Goal: Task Accomplishment & Management: Manage account settings

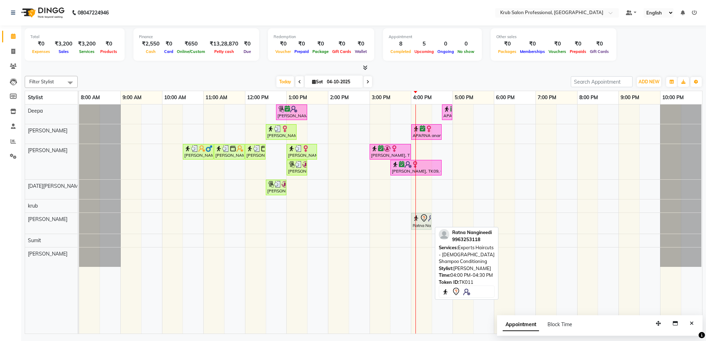
click at [424, 221] on icon at bounding box center [423, 218] width 8 height 8
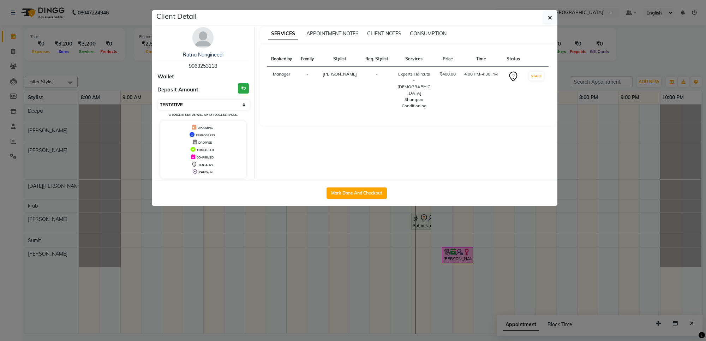
click at [189, 103] on select "Select IN SERVICE CONFIRMED TENTATIVE CHECK IN MARK DONE DROPPED UPCOMING" at bounding box center [203, 105] width 91 height 10
select select "6"
click at [158, 100] on select "Select IN SERVICE CONFIRMED TENTATIVE CHECK IN MARK DONE DROPPED UPCOMING" at bounding box center [203, 105] width 91 height 10
click at [552, 18] on button "button" at bounding box center [549, 17] width 13 height 13
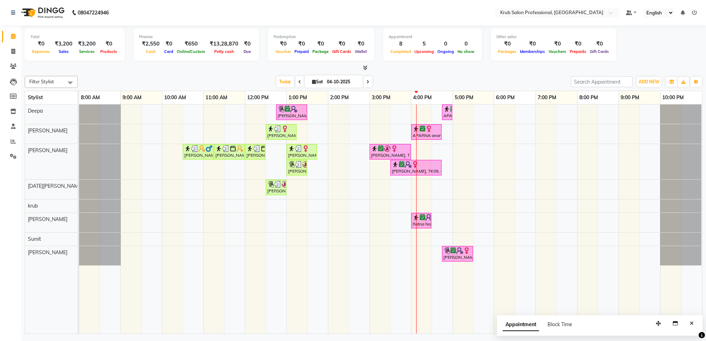
click at [364, 83] on span at bounding box center [367, 81] width 8 height 11
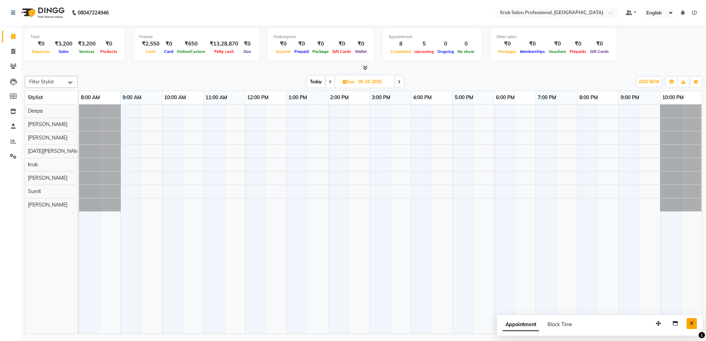
click at [689, 320] on button "Close" at bounding box center [691, 323] width 10 height 11
click at [316, 82] on span "Today" at bounding box center [316, 81] width 18 height 11
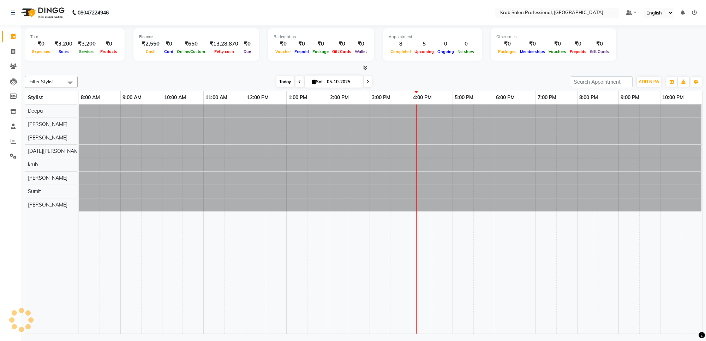
type input "04-10-2025"
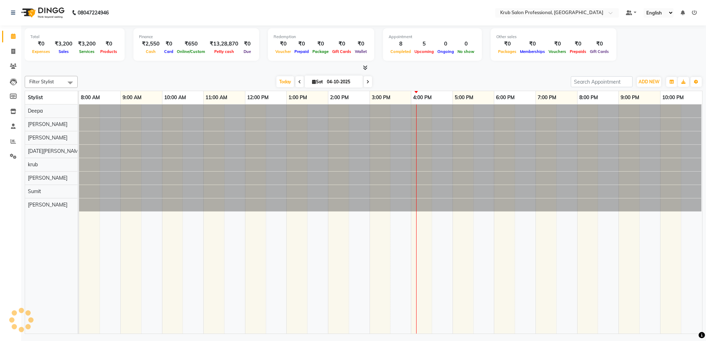
click at [410, 77] on div "[DATE] [DATE]" at bounding box center [324, 82] width 486 height 11
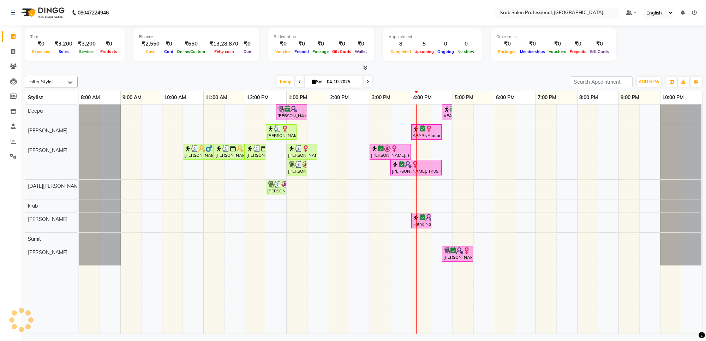
drag, startPoint x: 543, startPoint y: 72, endPoint x: 501, endPoint y: 71, distance: 41.3
click at [501, 71] on div at bounding box center [363, 67] width 677 height 7
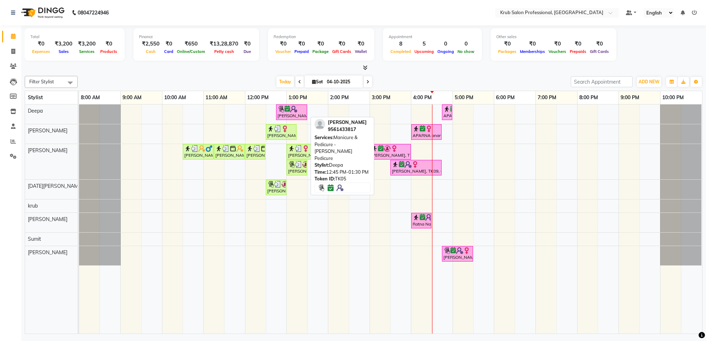
click at [285, 109] on icon at bounding box center [287, 109] width 6 height 0
select select "6"
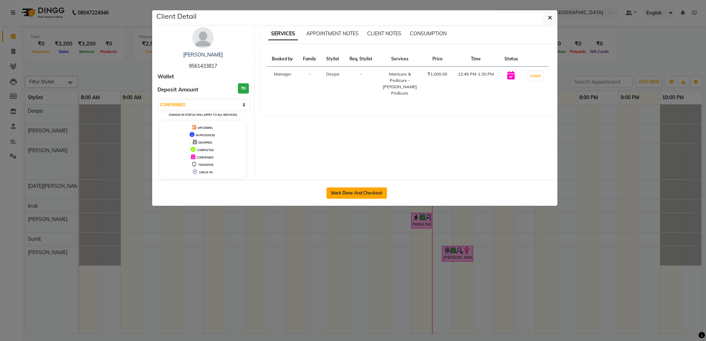
click at [376, 195] on button "Mark Done And Checkout" at bounding box center [356, 192] width 60 height 11
select select "7490"
select select "service"
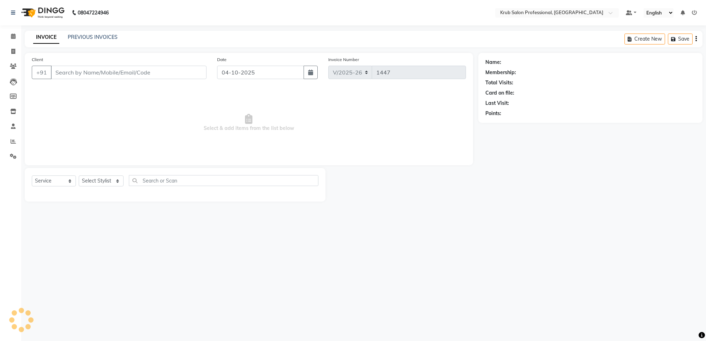
type input "9561433817"
select select "66022"
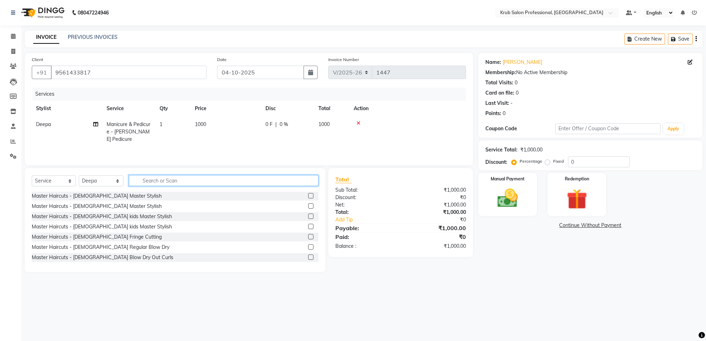
click at [159, 179] on input "text" at bounding box center [223, 180] width 189 height 11
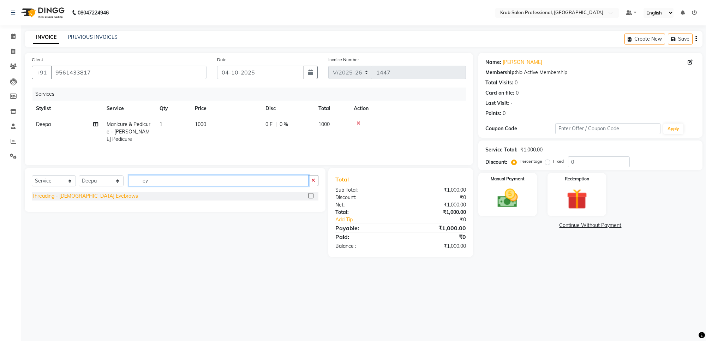
type input "ey"
click at [94, 198] on div "Threading - [DEMOGRAPHIC_DATA] Eyebrows" at bounding box center [85, 195] width 106 height 7
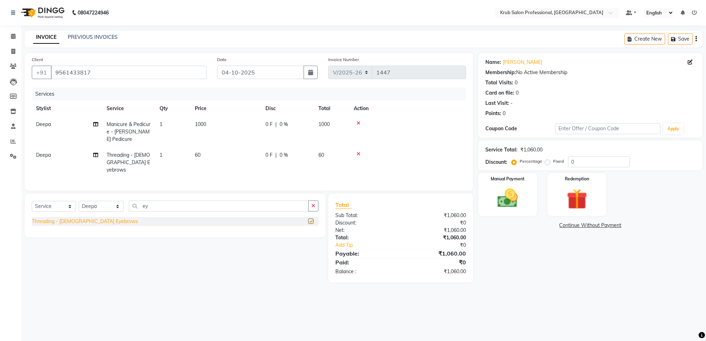
checkbox input "false"
click at [502, 176] on label "Manual Payment" at bounding box center [507, 178] width 35 height 7
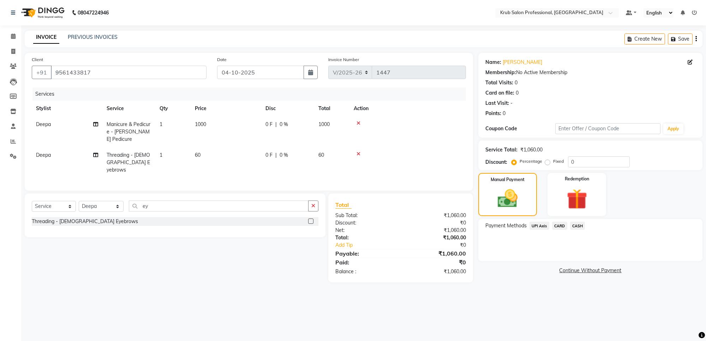
click at [537, 225] on span "UPI Axis" at bounding box center [539, 226] width 20 height 8
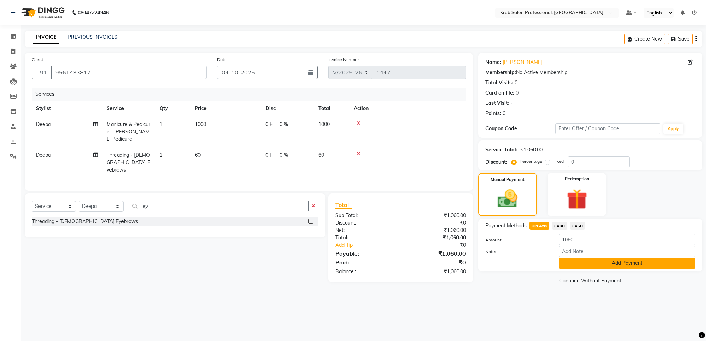
click at [590, 261] on button "Add Payment" at bounding box center [626, 263] width 137 height 11
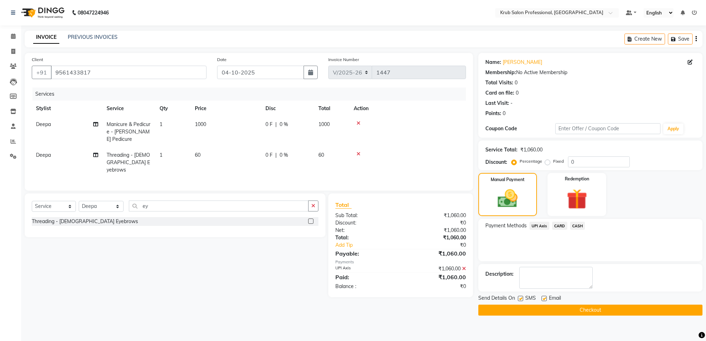
click at [561, 306] on button "Checkout" at bounding box center [590, 309] width 224 height 11
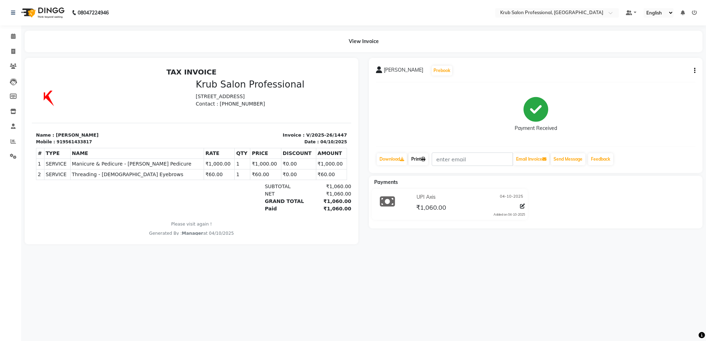
click at [420, 158] on link "Print" at bounding box center [418, 159] width 20 height 12
select select "service"
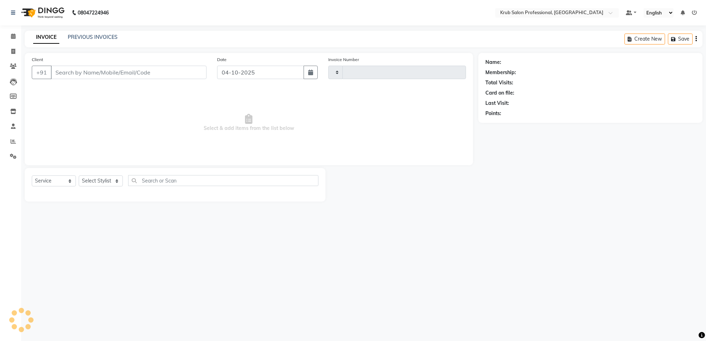
type input "1448"
select select "7490"
type input "9561433817"
select select "66022"
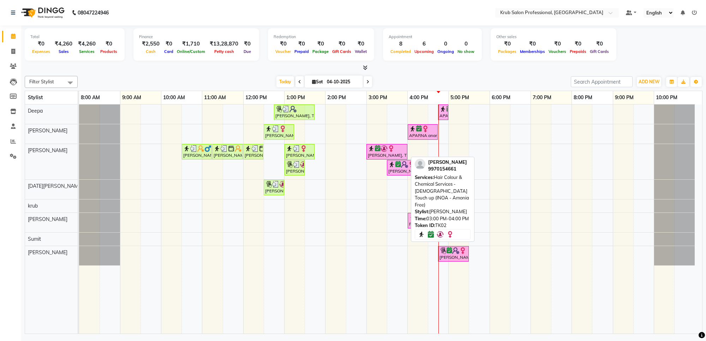
click at [377, 153] on div "[PERSON_NAME], TK02, 03:00 PM-04:00 PM, Hair Colour & Chemical Services - [DEMO…" at bounding box center [387, 151] width 40 height 13
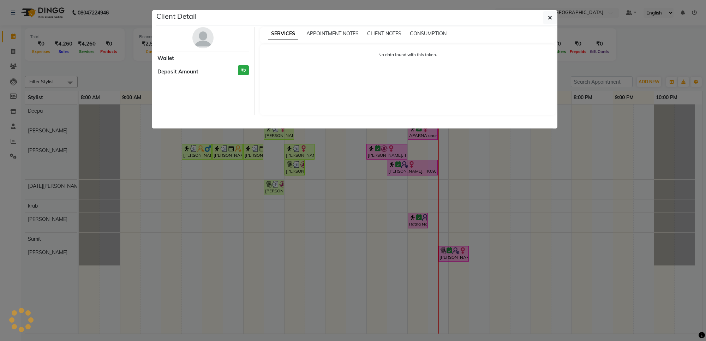
select select "6"
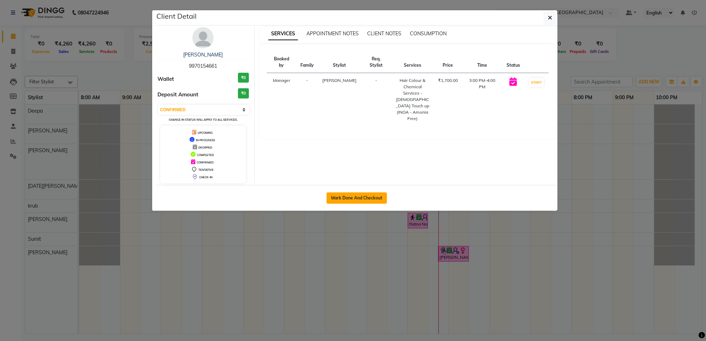
click at [360, 198] on button "Mark Done And Checkout" at bounding box center [356, 197] width 60 height 11
select select "service"
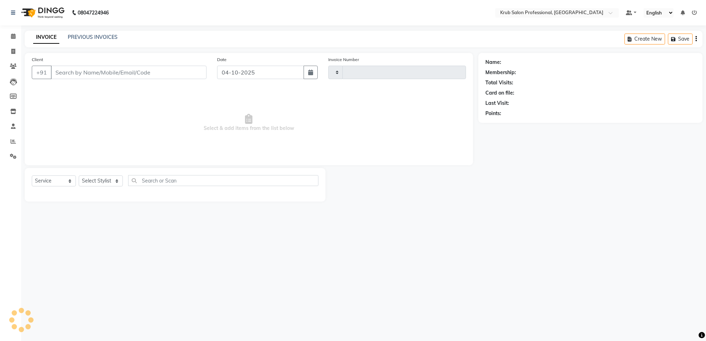
type input "1448"
select select "7490"
type input "9970154661"
select select "66028"
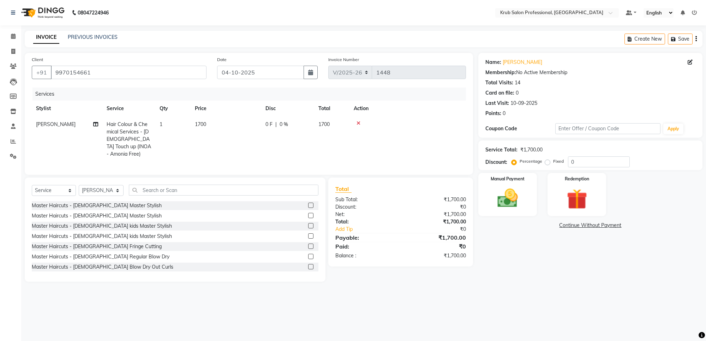
click at [219, 126] on td "1700" at bounding box center [225, 139] width 71 height 46
select select "66028"
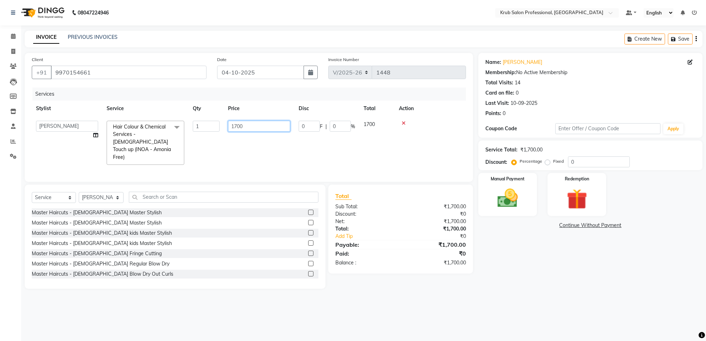
click at [249, 125] on input "1700" at bounding box center [259, 126] width 62 height 11
type input "1500"
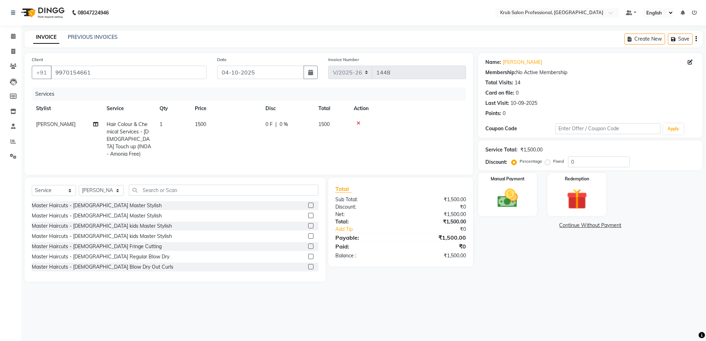
click at [543, 284] on main "INVOICE PREVIOUS INVOICES Create New Save Client +91 9970154661 Date 04-10-2025…" at bounding box center [363, 161] width 684 height 261
click at [503, 192] on img at bounding box center [507, 198] width 35 height 25
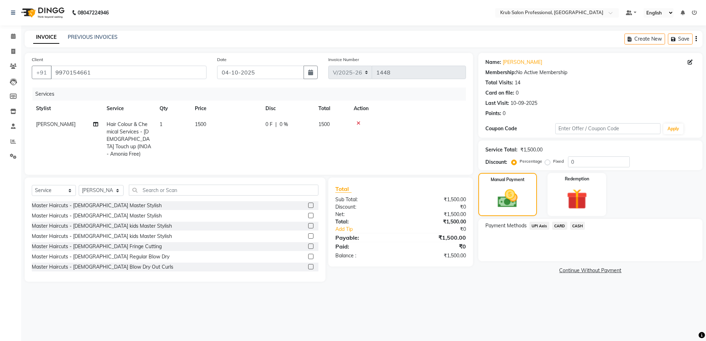
click at [579, 225] on span "CASH" at bounding box center [577, 226] width 15 height 8
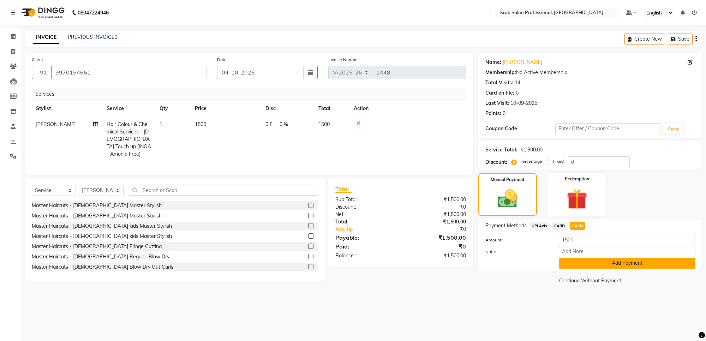
click at [589, 260] on button "Add Payment" at bounding box center [626, 263] width 137 height 11
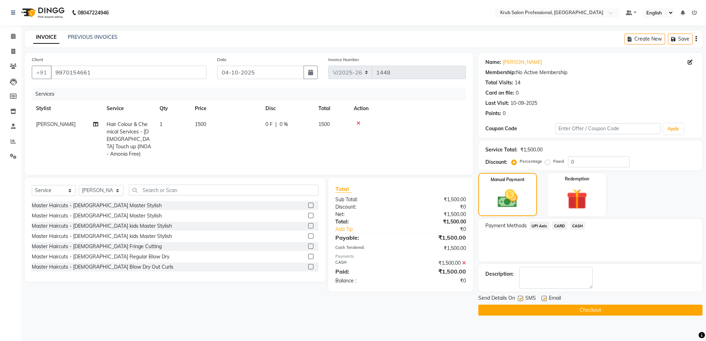
click at [543, 298] on label at bounding box center [543, 298] width 5 height 5
click at [543, 298] on input "checkbox" at bounding box center [543, 298] width 5 height 5
checkbox input "false"
click at [550, 309] on button "Checkout" at bounding box center [590, 309] width 224 height 11
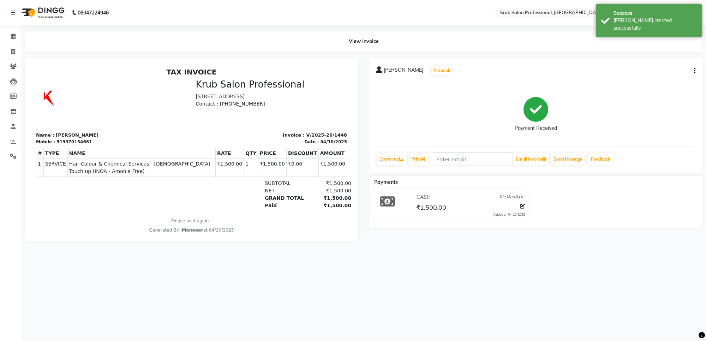
select select "service"
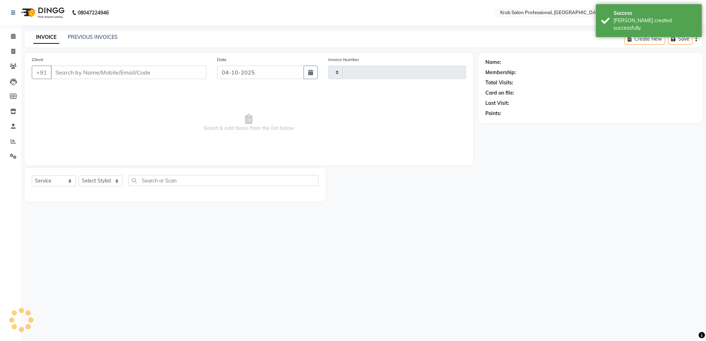
type input "1449"
select select "7490"
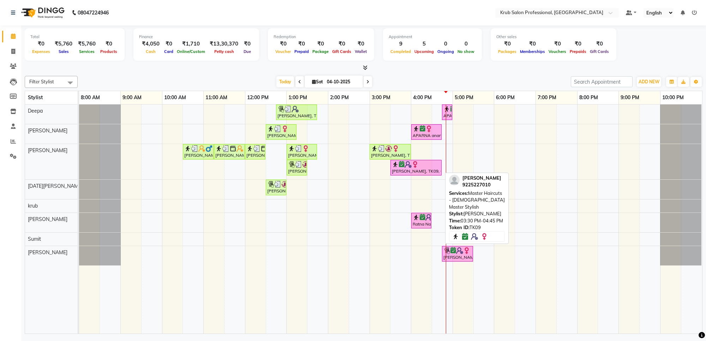
click at [409, 170] on div "[PERSON_NAME], TK09, 03:30 PM-04:45 PM, Master Haircuts - [DEMOGRAPHIC_DATA] Ma…" at bounding box center [416, 167] width 50 height 13
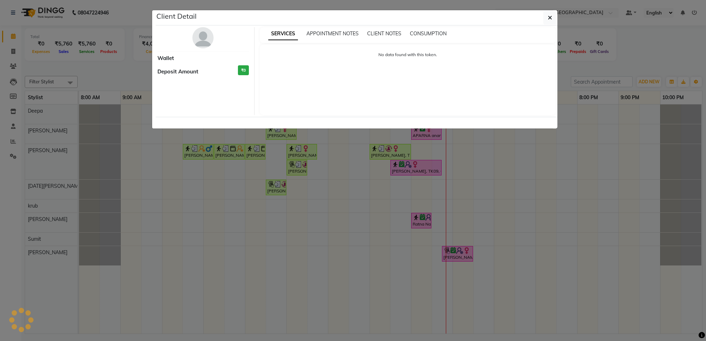
select select "6"
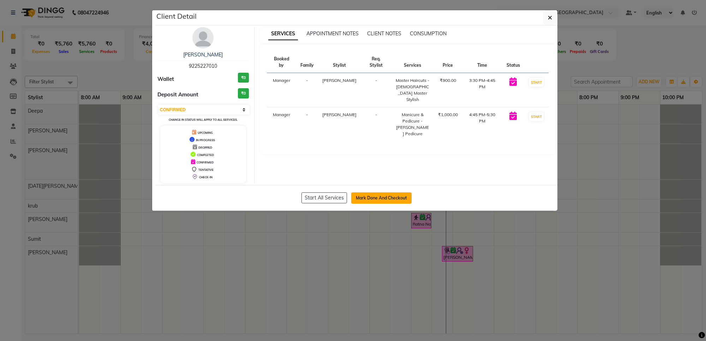
click at [370, 196] on button "Mark Done And Checkout" at bounding box center [381, 197] width 60 height 11
select select "service"
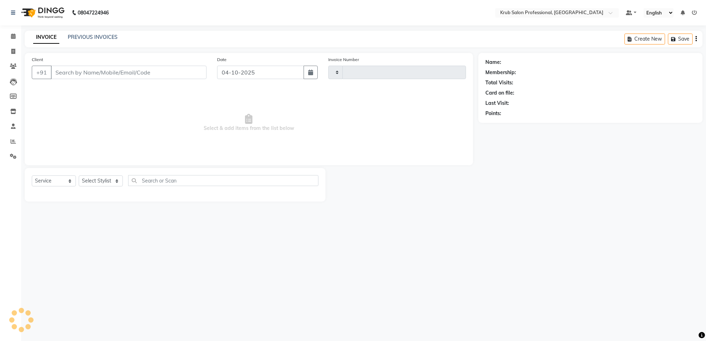
type input "1449"
select select "7490"
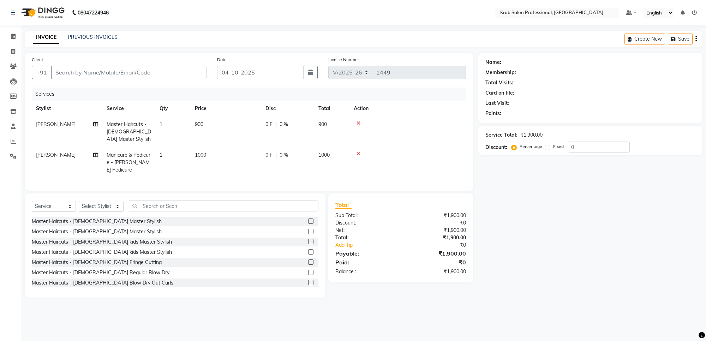
type input "9225227010"
select select "68475"
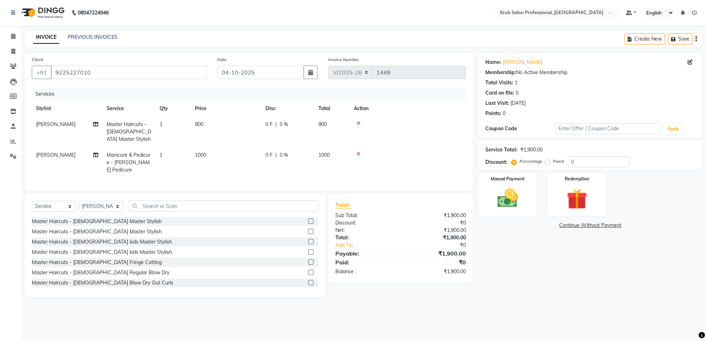
click at [156, 161] on td "1" at bounding box center [172, 162] width 35 height 31
select select "68475"
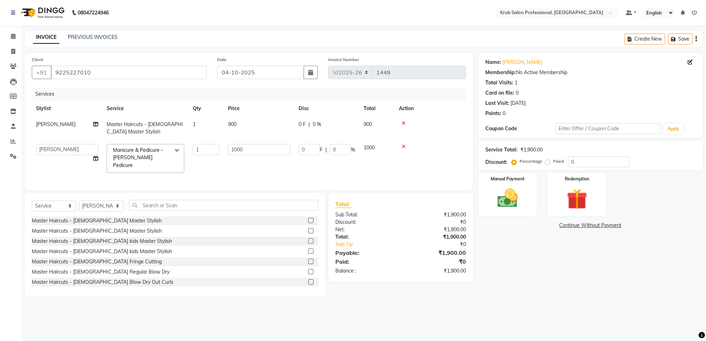
click at [164, 155] on span "Manicure & Pedicure - LYN Pedicure x" at bounding box center [142, 157] width 62 height 23
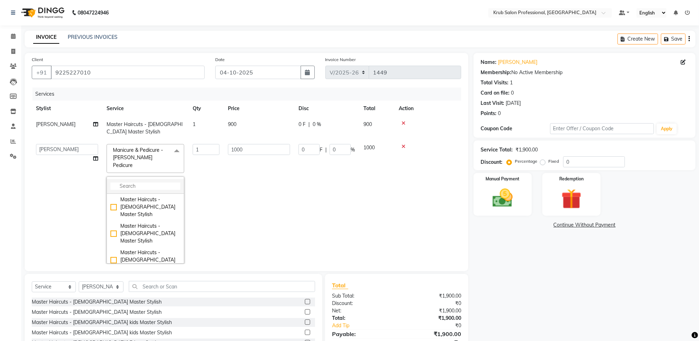
click at [145, 179] on li at bounding box center [145, 186] width 77 height 15
click at [126, 182] on input "multiselect-search" at bounding box center [145, 185] width 70 height 7
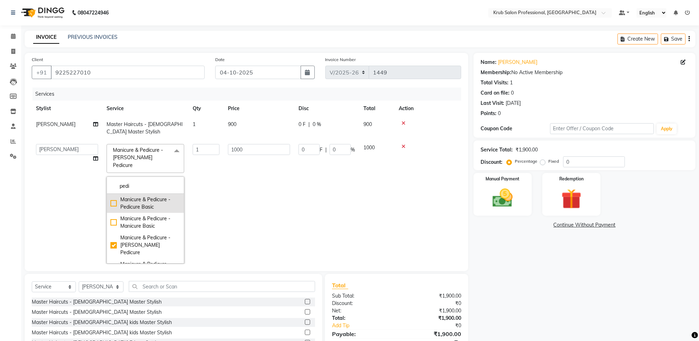
type input "pedi"
click at [138, 198] on div "Manicure & Pedicure - Pedicure Basic" at bounding box center [145, 203] width 70 height 15
checkbox input "true"
checkbox input "false"
type input "700"
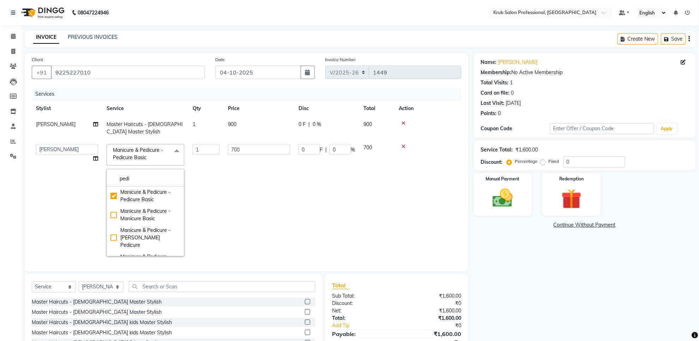
click at [570, 305] on div "Name: Shobha Daga Membership: No Active Membership Total Visits: 1 Card on file…" at bounding box center [586, 215] width 227 height 325
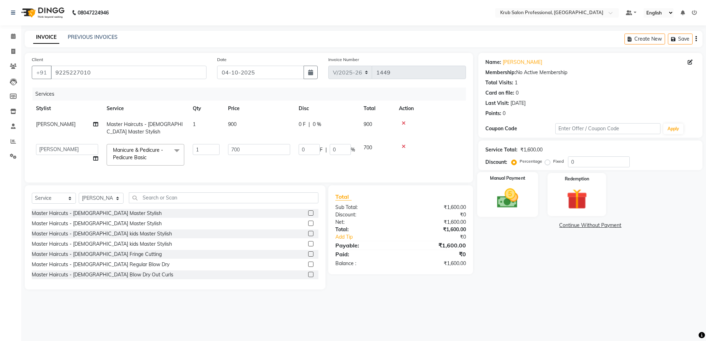
click at [504, 191] on img at bounding box center [507, 198] width 35 height 25
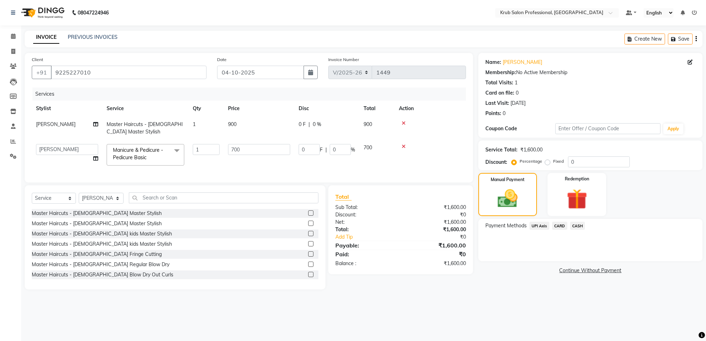
click at [578, 226] on span "CASH" at bounding box center [577, 226] width 15 height 8
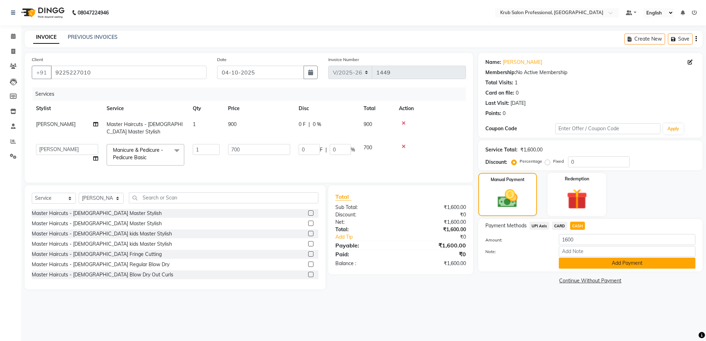
click at [583, 261] on button "Add Payment" at bounding box center [626, 263] width 137 height 11
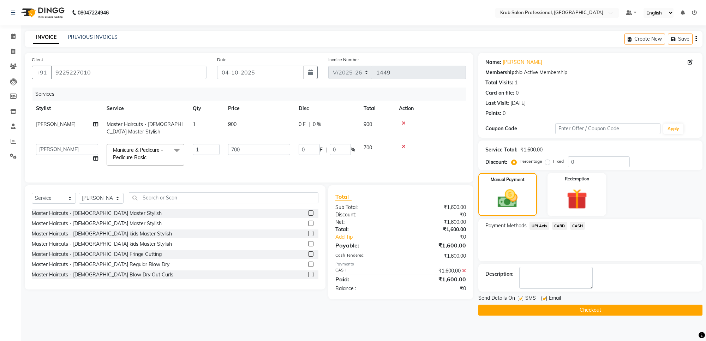
click at [542, 298] on label at bounding box center [543, 298] width 5 height 5
click at [542, 298] on input "checkbox" at bounding box center [543, 298] width 5 height 5
checkbox input "false"
click at [542, 306] on button "Checkout" at bounding box center [590, 309] width 224 height 11
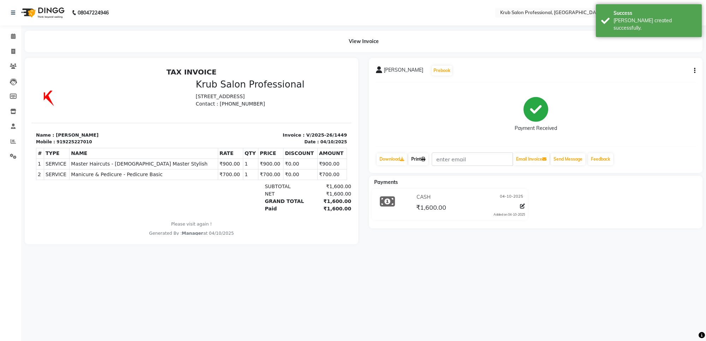
click at [415, 160] on link "Print" at bounding box center [418, 159] width 20 height 12
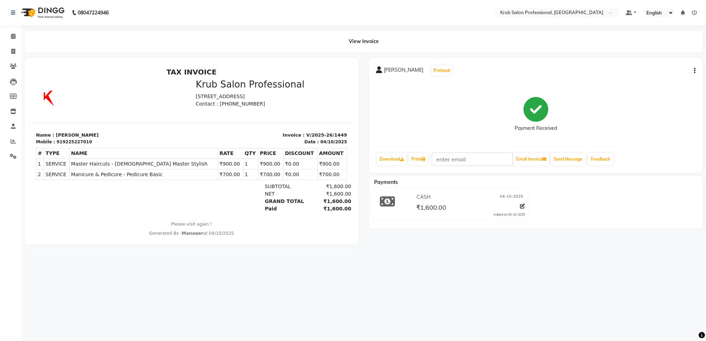
select select "7490"
select select "service"
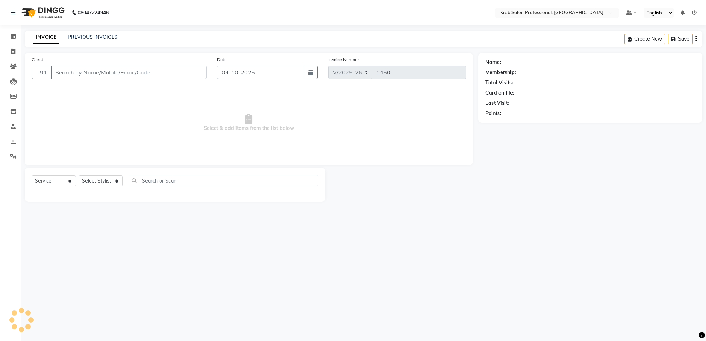
type input "9225227010"
select select "68475"
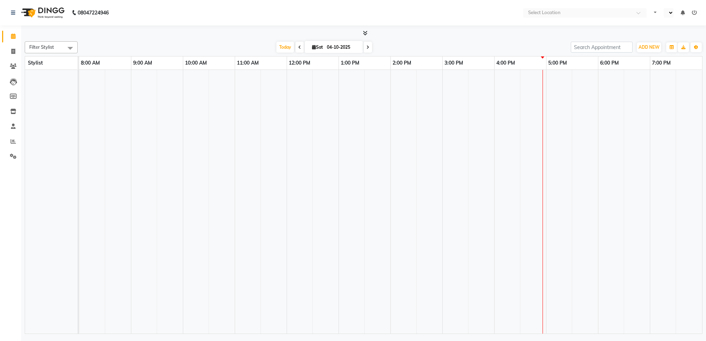
select select "en"
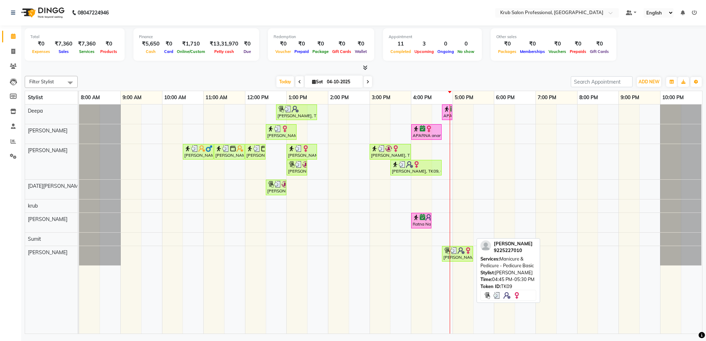
click at [461, 252] on img at bounding box center [460, 250] width 7 height 7
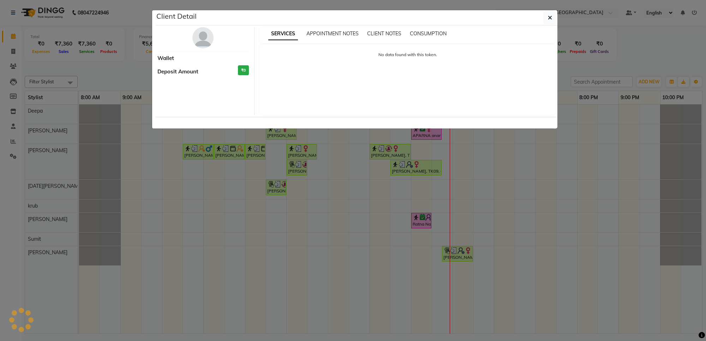
select select "3"
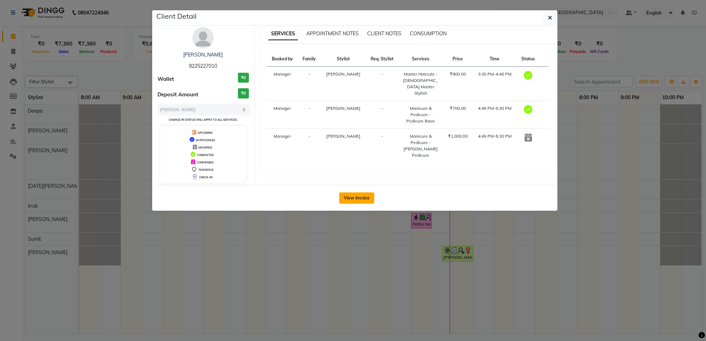
click at [360, 201] on button "View Invoice" at bounding box center [356, 197] width 35 height 11
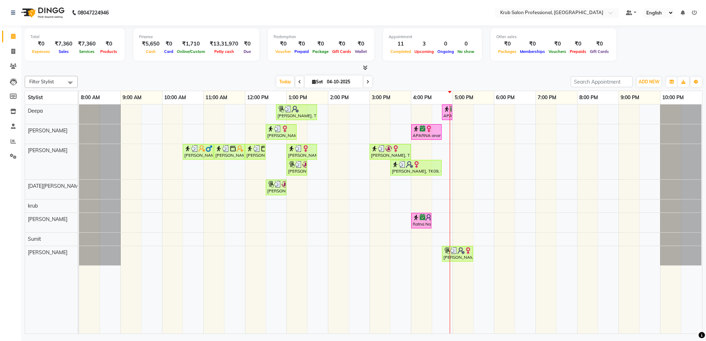
click at [366, 82] on icon at bounding box center [367, 82] width 3 height 4
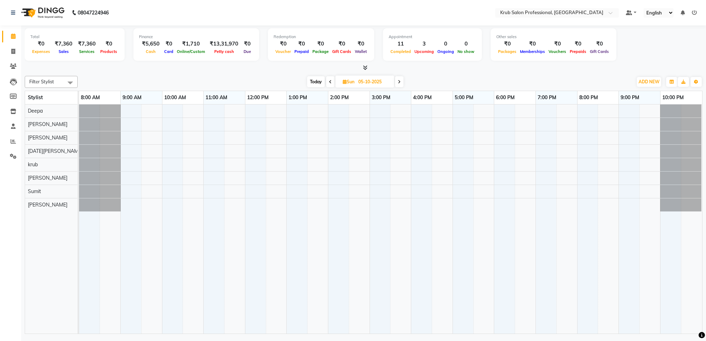
click at [310, 80] on span "Today" at bounding box center [316, 81] width 18 height 11
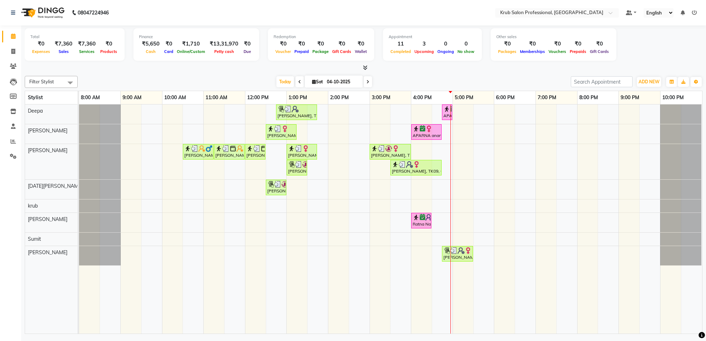
click at [367, 82] on icon at bounding box center [367, 82] width 3 height 4
type input "05-10-2025"
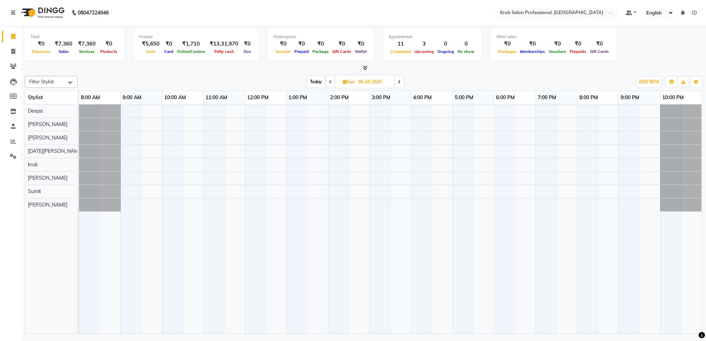
click at [163, 140] on div at bounding box center [390, 218] width 623 height 229
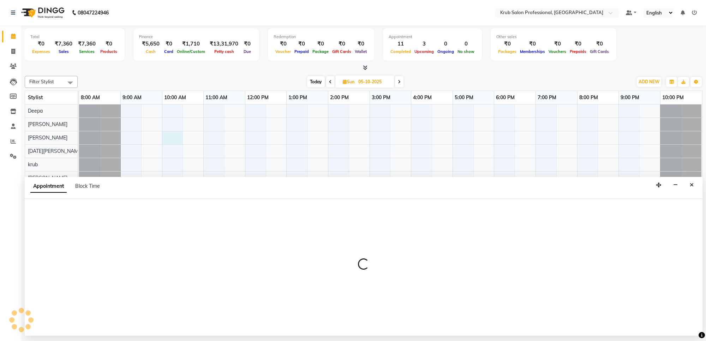
select select "66028"
select select "tentative"
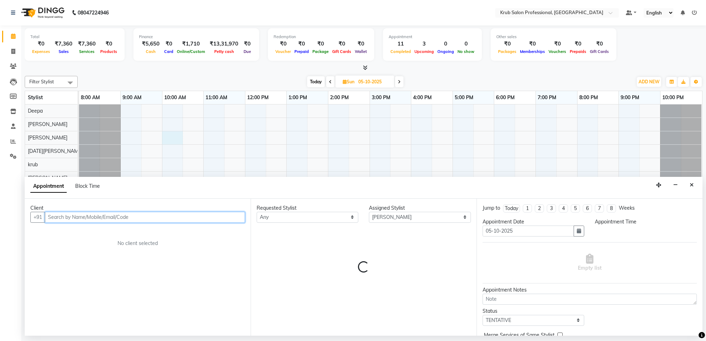
select select "600"
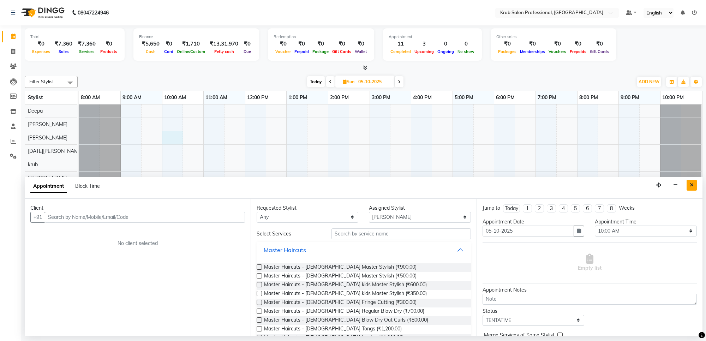
click at [690, 187] on icon "Close" at bounding box center [691, 184] width 4 height 5
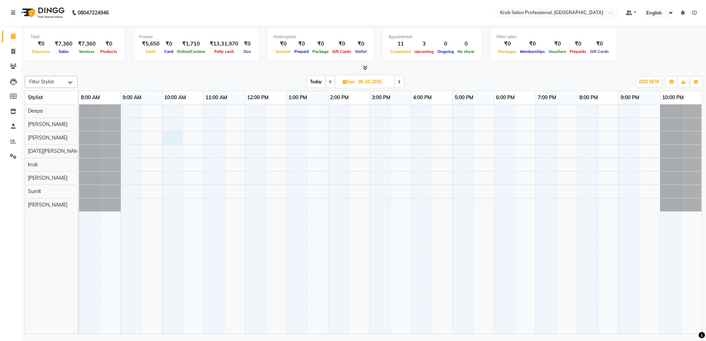
click at [163, 138] on div at bounding box center [390, 218] width 623 height 229
select select "66028"
select select "600"
select select "tentative"
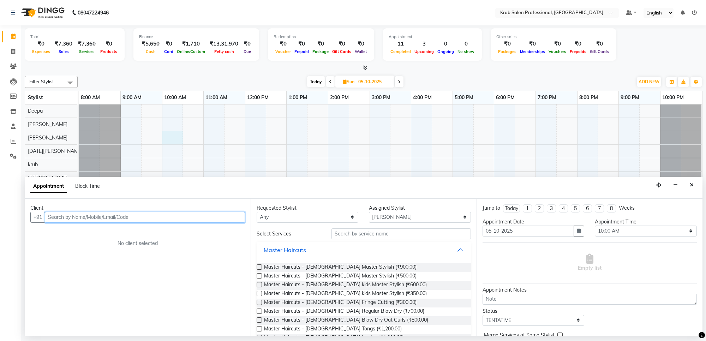
click at [137, 215] on input "text" at bounding box center [145, 217] width 200 height 11
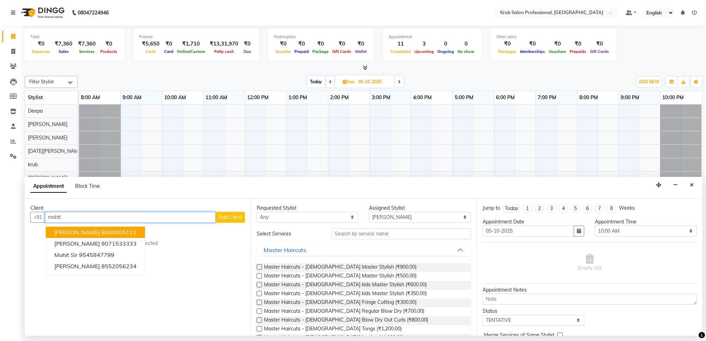
click at [120, 235] on ngb-highlight "8600005111" at bounding box center [118, 232] width 35 height 7
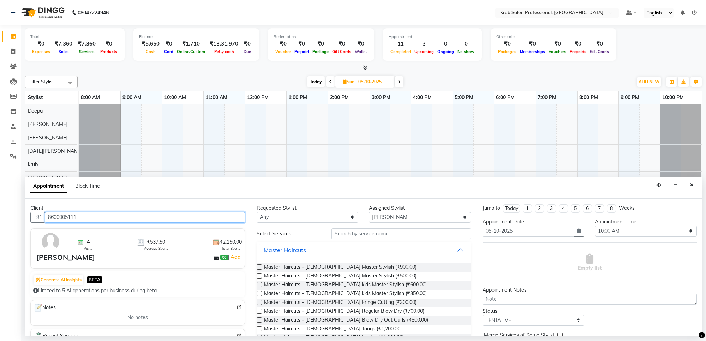
type input "8600005111"
click at [260, 276] on label at bounding box center [258, 275] width 5 height 5
click at [260, 276] on input "checkbox" at bounding box center [258, 276] width 5 height 5
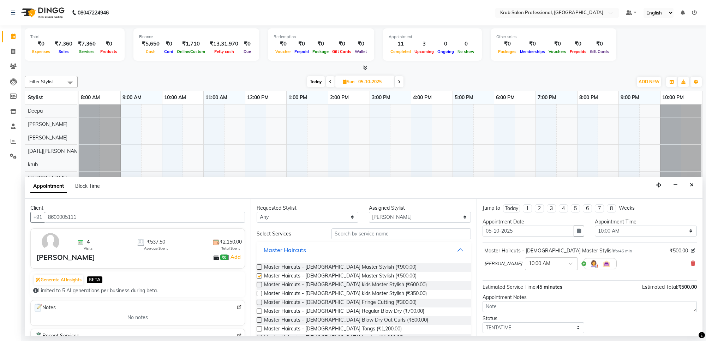
checkbox input "false"
click at [530, 331] on select "Select TENTATIVE CONFIRM UPCOMING" at bounding box center [533, 327] width 102 height 11
select select "confirm booking"
click at [482, 322] on select "Select TENTATIVE CONFIRM UPCOMING" at bounding box center [533, 327] width 102 height 11
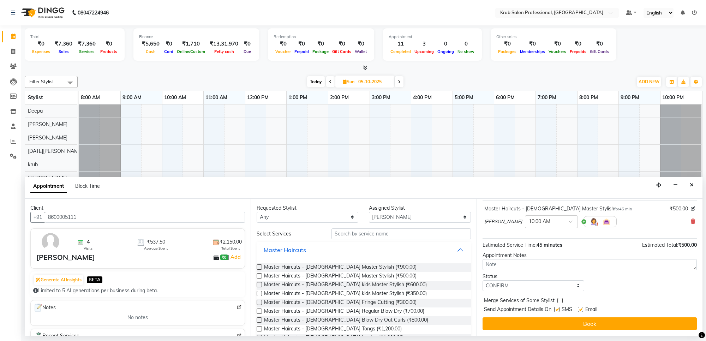
click at [580, 310] on label at bounding box center [579, 309] width 5 height 5
click at [580, 310] on input "checkbox" at bounding box center [579, 310] width 5 height 5
checkbox input "false"
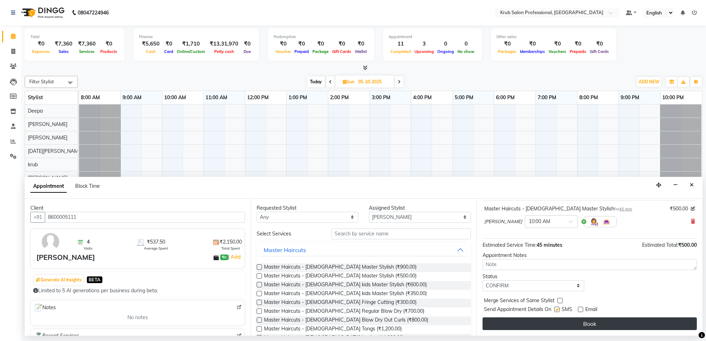
click at [577, 325] on button "Book" at bounding box center [589, 323] width 214 height 13
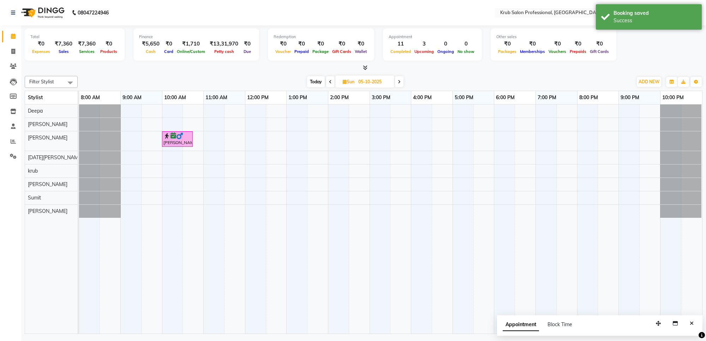
click at [401, 78] on span at bounding box center [399, 81] width 8 height 11
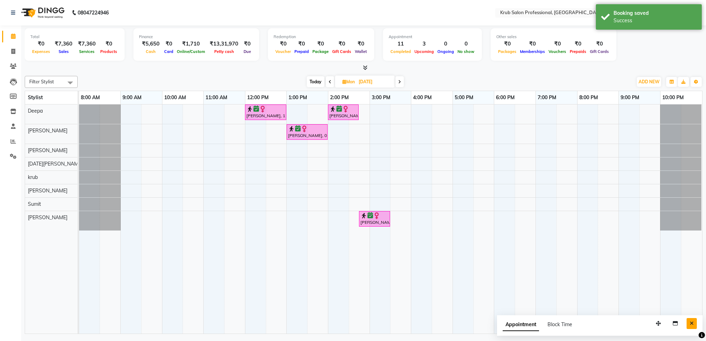
click at [689, 322] on icon "Close" at bounding box center [691, 323] width 4 height 5
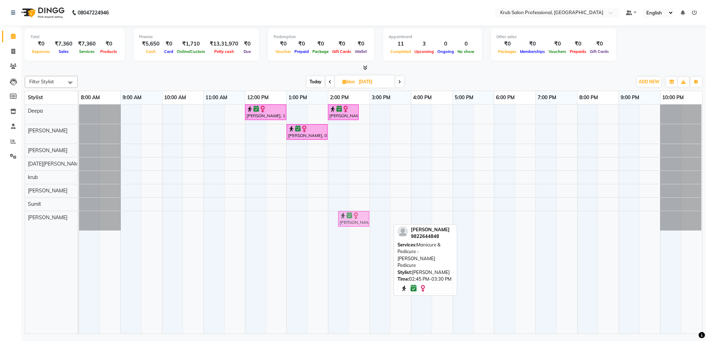
drag, startPoint x: 368, startPoint y: 219, endPoint x: 334, endPoint y: 219, distance: 33.5
click at [334, 219] on div "Anjana Kunte, 12:00 PM-01:00 PM, Facials - Power Brightening Facial Anjana Kunt…" at bounding box center [390, 218] width 623 height 229
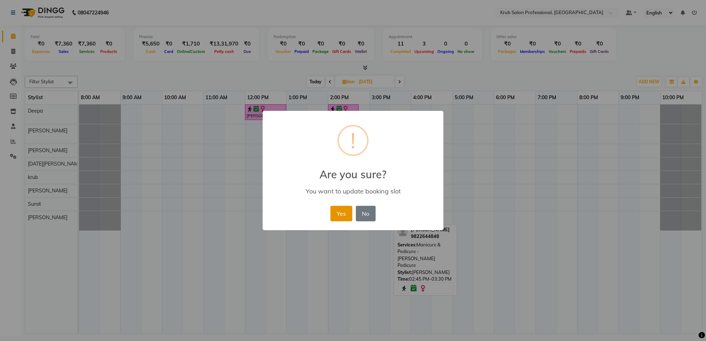
click at [339, 218] on button "Yes" at bounding box center [341, 214] width 22 height 16
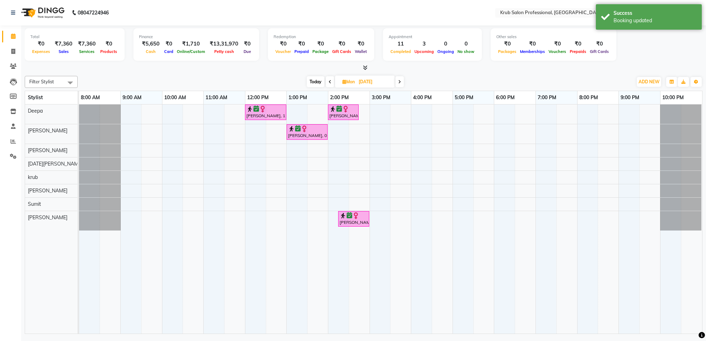
click at [313, 83] on span "Today" at bounding box center [316, 81] width 18 height 11
type input "04-10-2025"
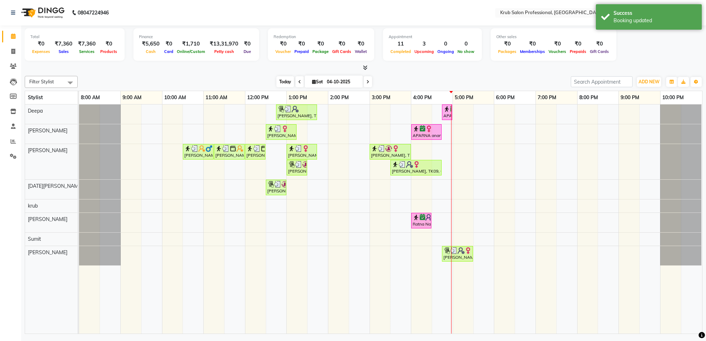
click at [279, 80] on span "Today" at bounding box center [285, 81] width 18 height 11
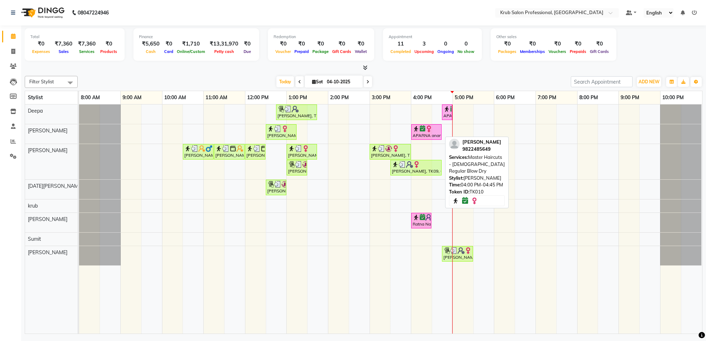
click at [428, 129] on img at bounding box center [428, 128] width 7 height 7
click at [426, 131] on img at bounding box center [428, 128] width 7 height 7
select select "6"
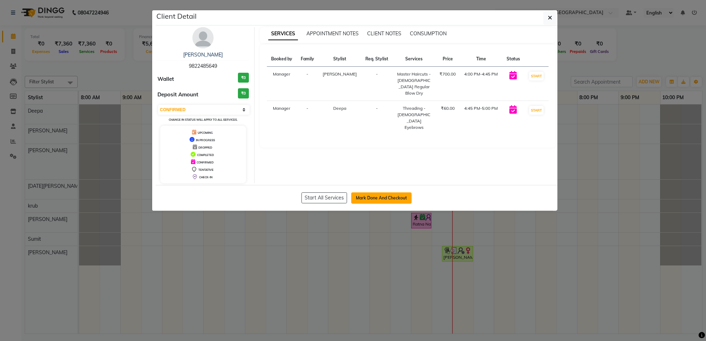
click at [376, 195] on button "Mark Done And Checkout" at bounding box center [381, 197] width 60 height 11
select select "service"
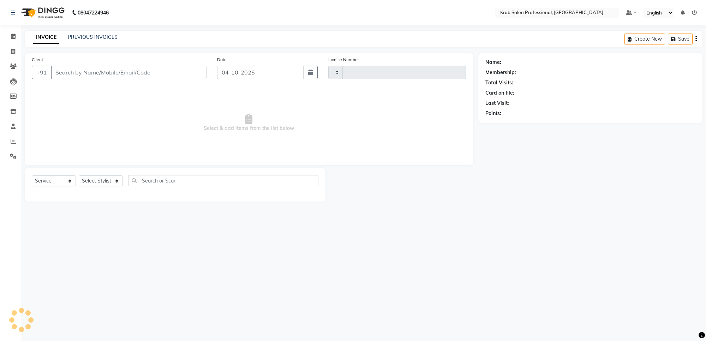
type input "1450"
select select "7490"
type input "9822485649"
select select "66022"
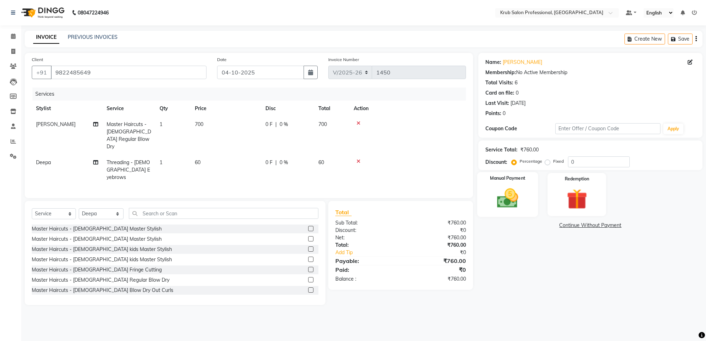
click at [517, 195] on img at bounding box center [507, 198] width 35 height 25
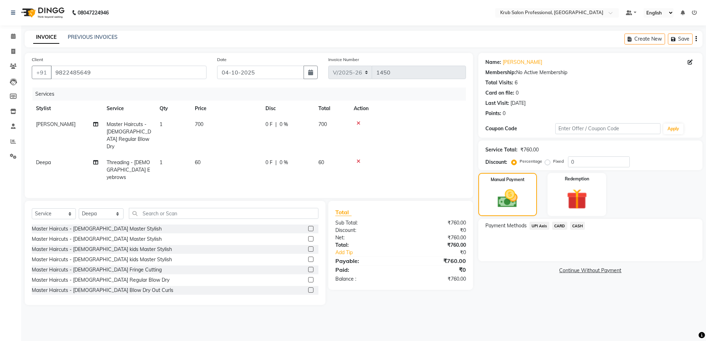
click at [536, 224] on span "UPI Axis" at bounding box center [539, 226] width 20 height 8
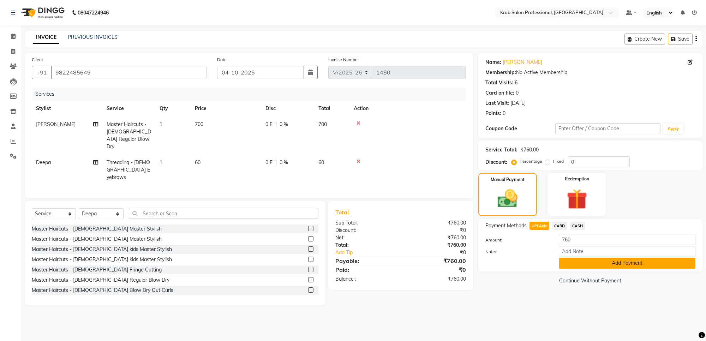
click at [632, 260] on button "Add Payment" at bounding box center [626, 263] width 137 height 11
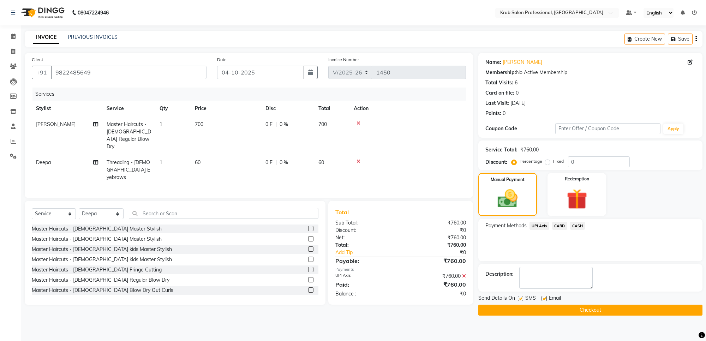
click at [545, 301] on label at bounding box center [543, 298] width 5 height 5
click at [545, 301] on input "checkbox" at bounding box center [543, 298] width 5 height 5
checkbox input "false"
click at [601, 308] on button "Checkout" at bounding box center [590, 309] width 224 height 11
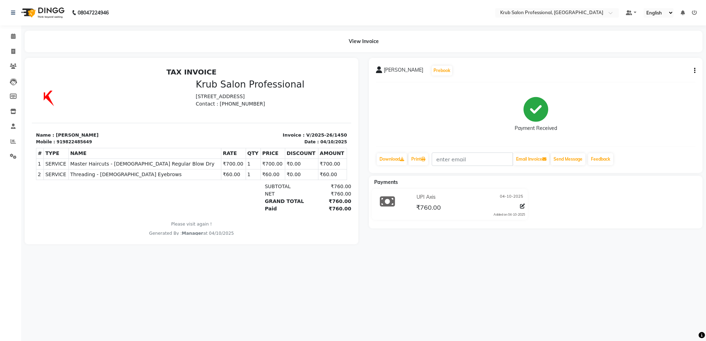
select select "service"
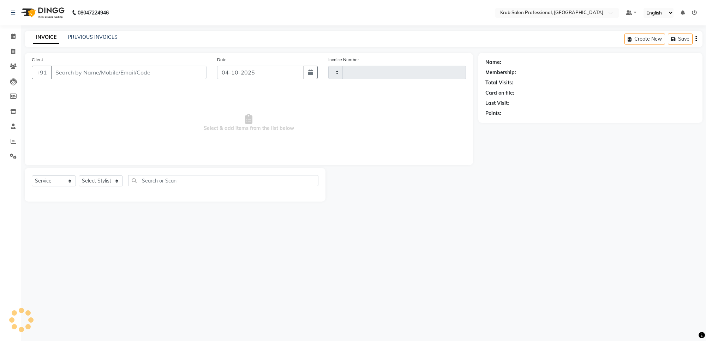
type input "1451"
select select "7490"
type input "9822485649"
select select "66022"
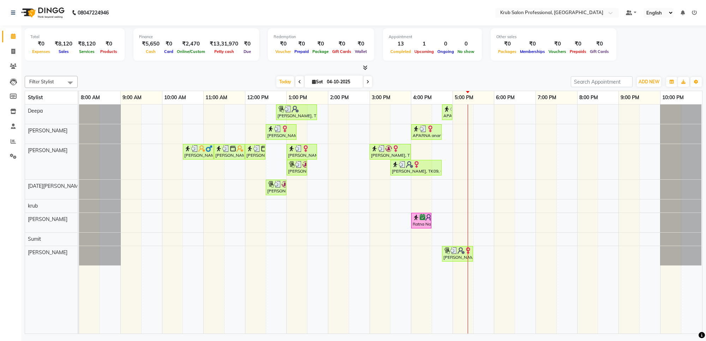
click at [366, 81] on icon at bounding box center [367, 82] width 3 height 4
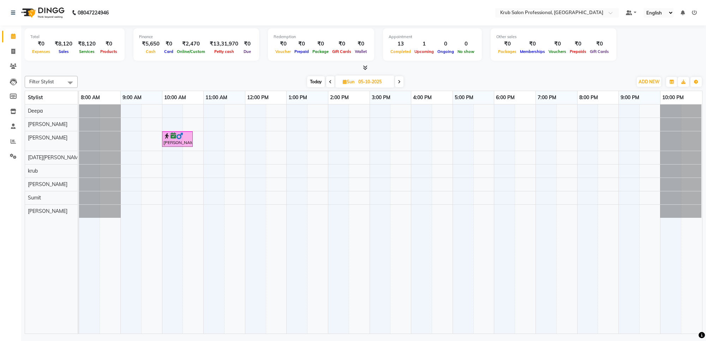
click at [320, 85] on span "Today" at bounding box center [316, 81] width 18 height 11
type input "04-10-2025"
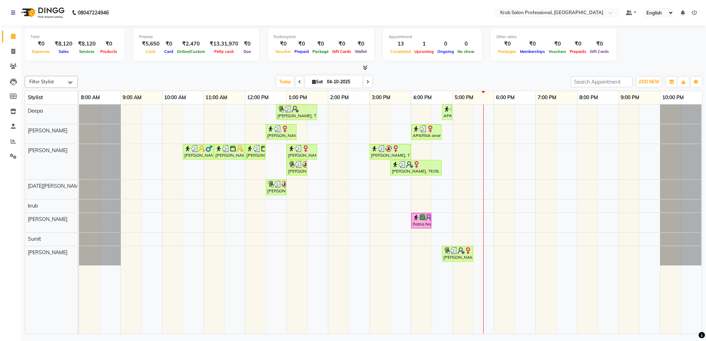
drag, startPoint x: 519, startPoint y: 80, endPoint x: 457, endPoint y: 73, distance: 62.1
click at [457, 73] on div "Filter Stylist Select All Deepa [PERSON_NAME] [DATE][PERSON_NAME] [PERSON_NAME]…" at bounding box center [363, 203] width 677 height 261
click at [284, 82] on span "Today" at bounding box center [285, 81] width 18 height 11
click at [405, 223] on div "[PERSON_NAME], TK05, 12:45 PM-01:45 PM, Manicure & Pedicure - [PERSON_NAME] Ped…" at bounding box center [390, 218] width 623 height 229
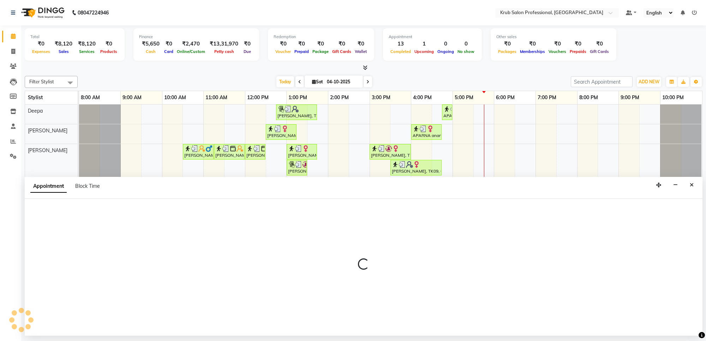
select select "91921"
select select "930"
select select "tentative"
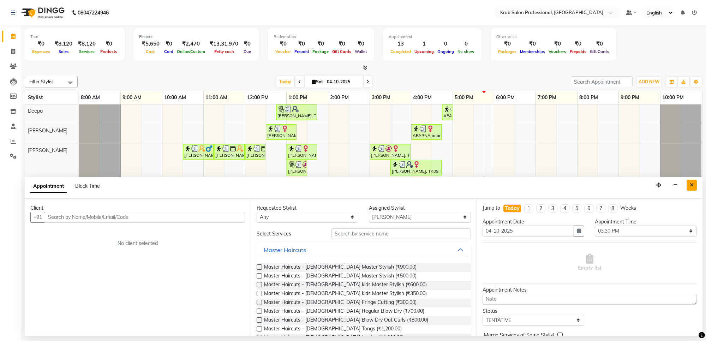
click at [687, 183] on button "Close" at bounding box center [691, 185] width 10 height 11
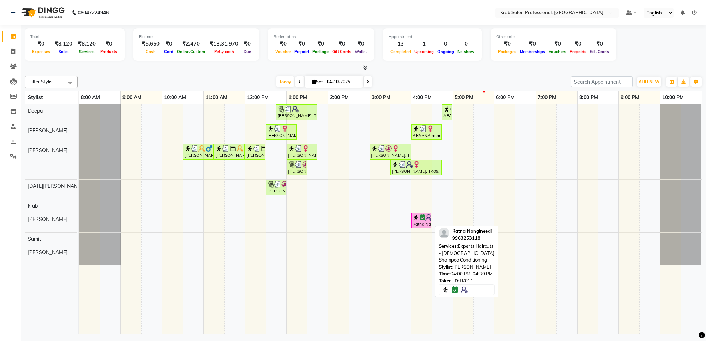
click at [419, 219] on img at bounding box center [415, 217] width 7 height 7
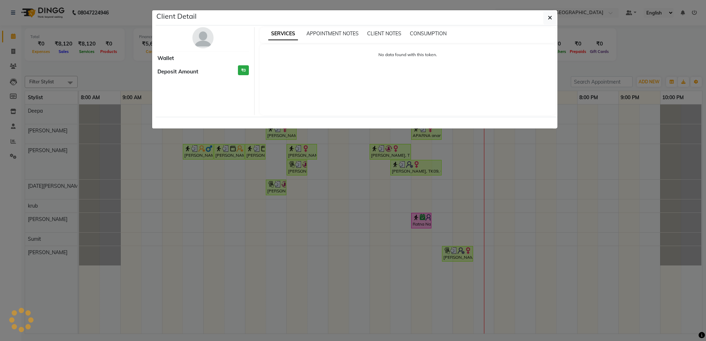
select select "6"
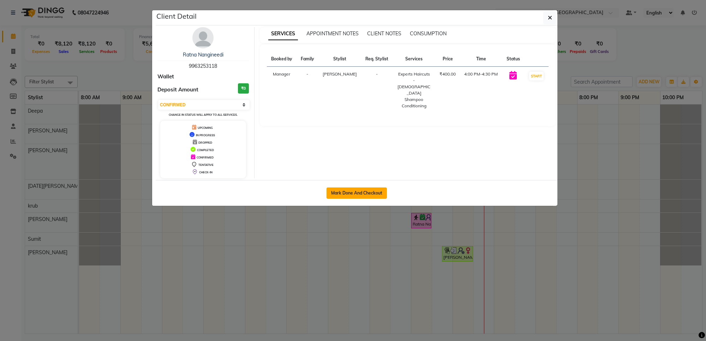
click at [364, 192] on button "Mark Done And Checkout" at bounding box center [356, 192] width 60 height 11
select select "7490"
select select "service"
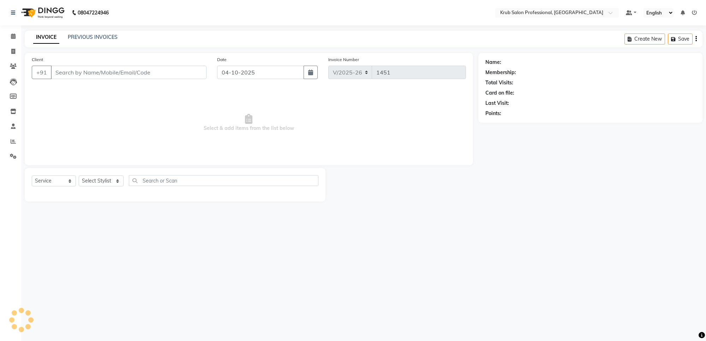
type input "9963253118"
select select "91921"
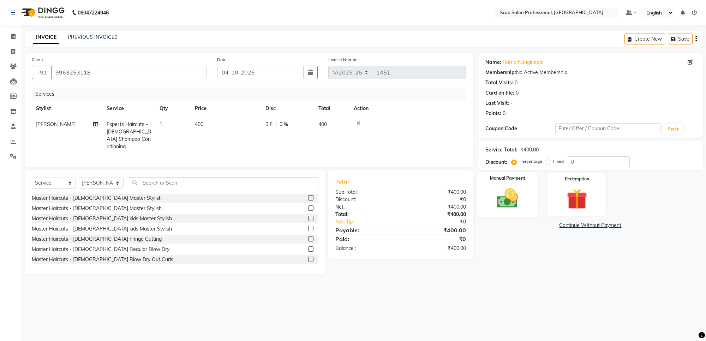
click at [514, 181] on label "Manual Payment" at bounding box center [507, 178] width 35 height 7
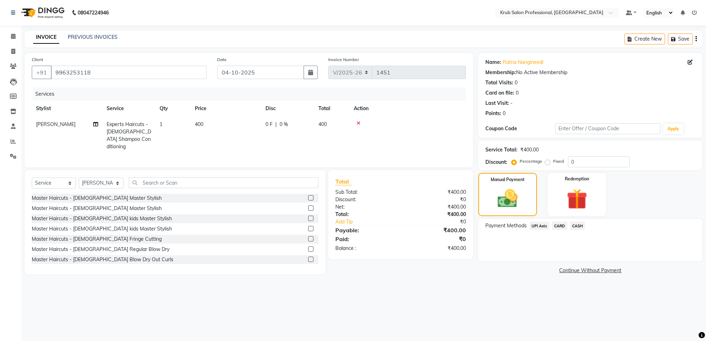
click at [536, 224] on span "UPI Axis" at bounding box center [539, 226] width 20 height 8
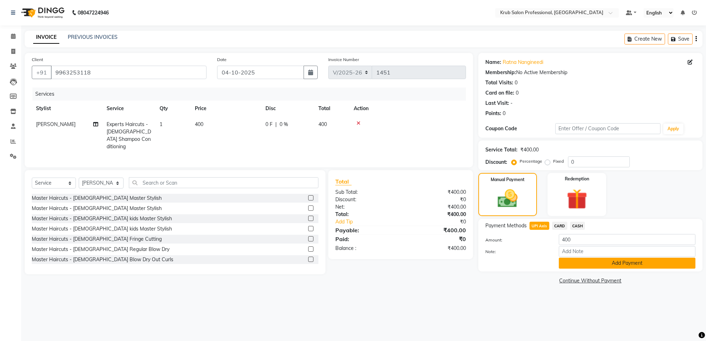
click at [642, 263] on button "Add Payment" at bounding box center [626, 263] width 137 height 11
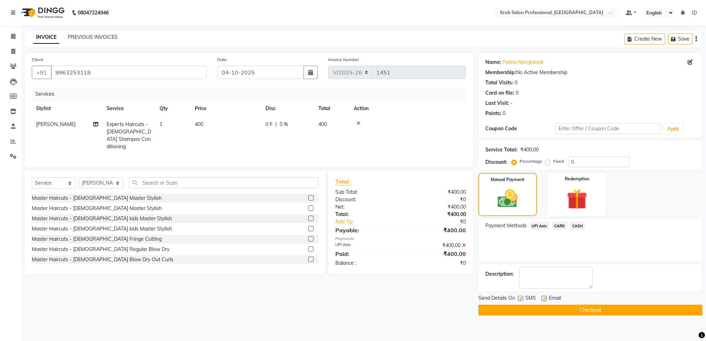
click at [543, 300] on label at bounding box center [543, 298] width 5 height 5
click at [543, 300] on input "checkbox" at bounding box center [543, 298] width 5 height 5
checkbox input "false"
click at [566, 312] on button "Checkout" at bounding box center [590, 309] width 224 height 11
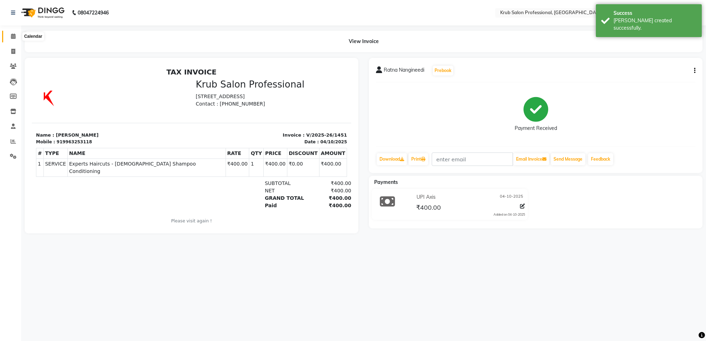
click at [13, 38] on icon at bounding box center [13, 36] width 5 height 5
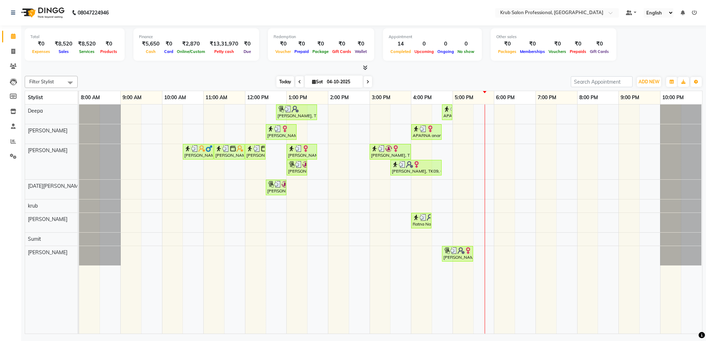
click at [288, 82] on span "Today" at bounding box center [285, 81] width 18 height 11
drag, startPoint x: 446, startPoint y: 77, endPoint x: 407, endPoint y: 74, distance: 38.9
click at [407, 74] on div "Filter Stylist Select All Deepa [PERSON_NAME] [DATE][PERSON_NAME] [PERSON_NAME]…" at bounding box center [363, 203] width 677 height 261
click at [286, 86] on span "Today" at bounding box center [285, 81] width 18 height 11
drag, startPoint x: 548, startPoint y: 76, endPoint x: 494, endPoint y: 74, distance: 53.6
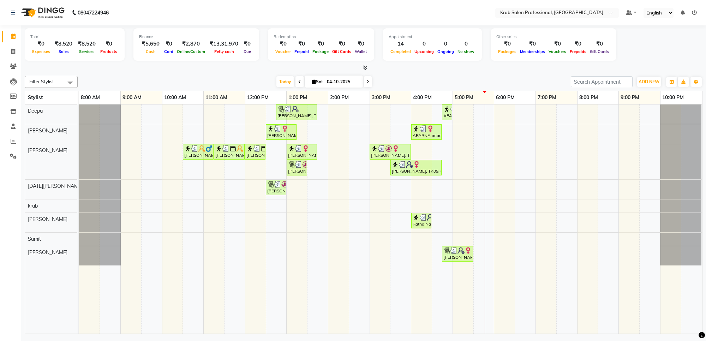
click at [494, 74] on div "Filter Stylist Select All Deepa [PERSON_NAME] [DATE][PERSON_NAME] [PERSON_NAME]…" at bounding box center [363, 203] width 677 height 261
drag, startPoint x: 671, startPoint y: 50, endPoint x: 694, endPoint y: 45, distance: 23.9
click at [694, 45] on div "Total ₹0 Expenses ₹8,520 Sales ₹8,520 Services ₹0 Products Finance ₹5,650 Cash …" at bounding box center [363, 45] width 677 height 35
click at [367, 84] on icon at bounding box center [367, 82] width 3 height 4
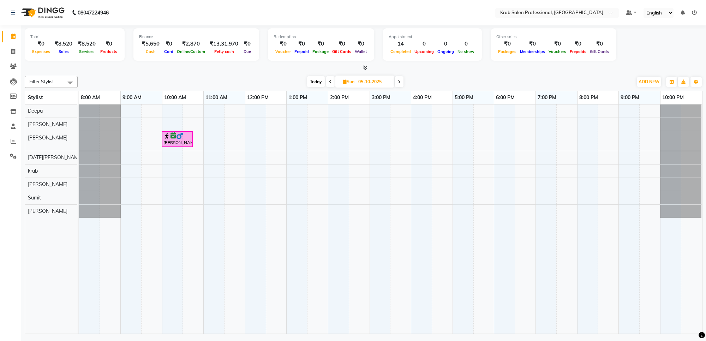
click at [318, 81] on span "Today" at bounding box center [316, 81] width 18 height 11
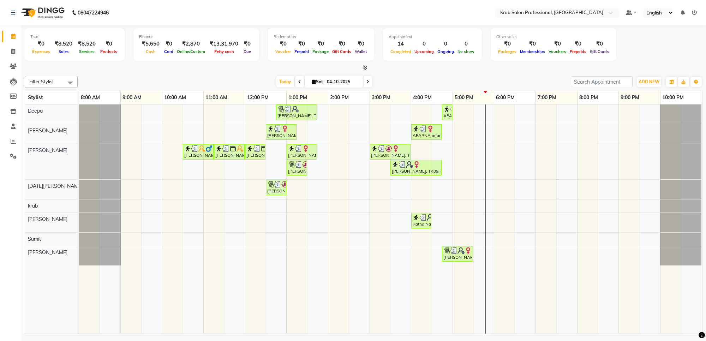
drag, startPoint x: 484, startPoint y: 71, endPoint x: 378, endPoint y: 76, distance: 106.0
click at [378, 77] on div "[DATE] [DATE]" at bounding box center [324, 82] width 486 height 11
click at [284, 82] on span "Today" at bounding box center [285, 81] width 18 height 11
click at [366, 84] on icon at bounding box center [367, 82] width 3 height 4
type input "05-10-2025"
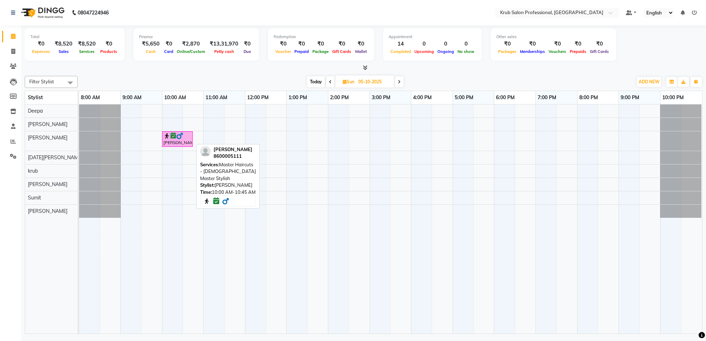
click at [170, 140] on div "[PERSON_NAME], 10:00 AM-10:45 AM, Master Haircuts - [DEMOGRAPHIC_DATA] Master S…" at bounding box center [177, 138] width 29 height 13
select select "6"
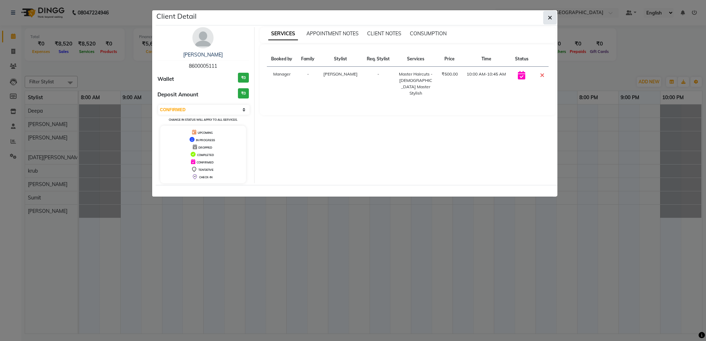
click at [549, 22] on button "button" at bounding box center [549, 17] width 13 height 13
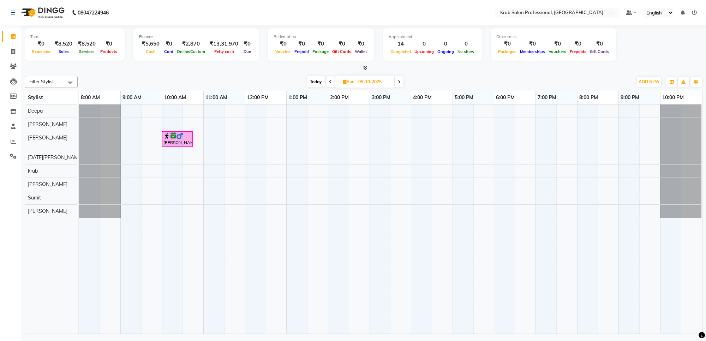
click at [313, 81] on span "Today" at bounding box center [316, 81] width 18 height 11
type input "04-10-2025"
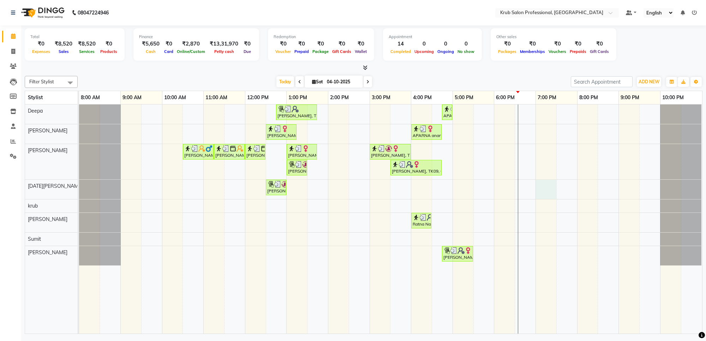
click at [544, 191] on div "[PERSON_NAME], TK05, 12:45 PM-01:45 PM, Manicure & Pedicure - [PERSON_NAME] Ped…" at bounding box center [390, 218] width 623 height 229
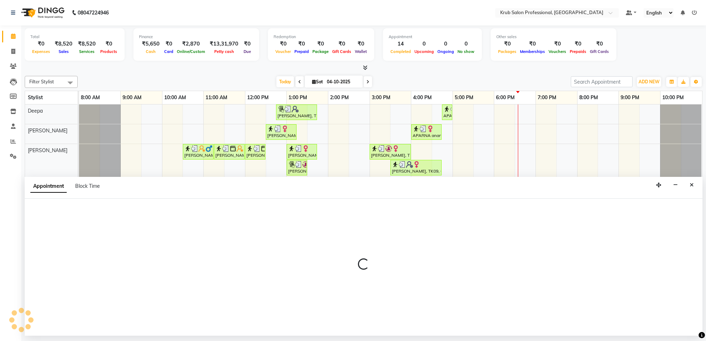
select select "88974"
select select "1140"
select select "tentative"
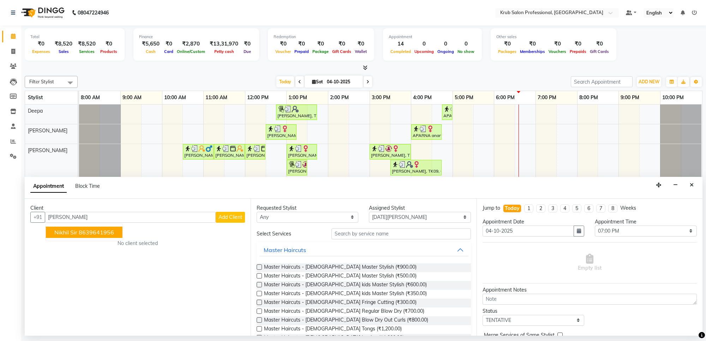
click at [99, 230] on ngb-highlight "8639641956" at bounding box center [96, 232] width 35 height 7
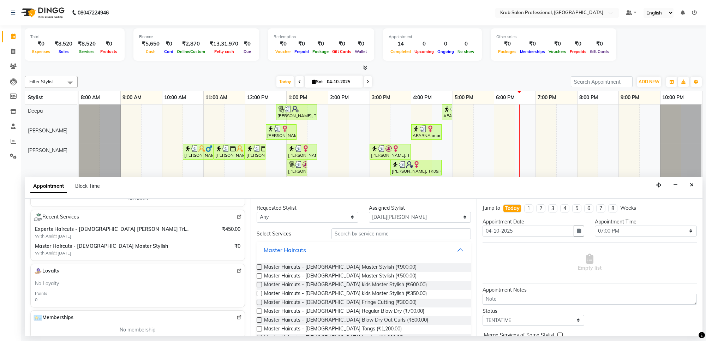
type input "8639641956"
click at [349, 234] on input "text" at bounding box center [400, 233] width 139 height 11
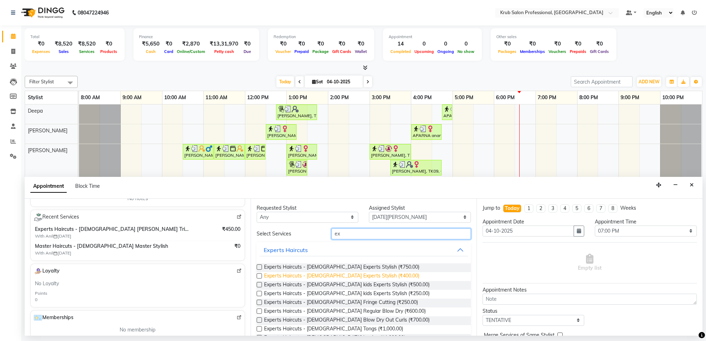
type input "ex"
click at [355, 274] on span "Experts Haircuts - [DEMOGRAPHIC_DATA] Experts Stylish (₹400.00)" at bounding box center [341, 276] width 155 height 9
checkbox input "false"
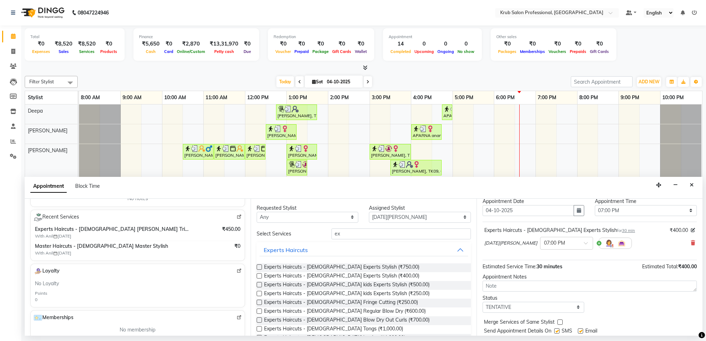
scroll to position [42, 0]
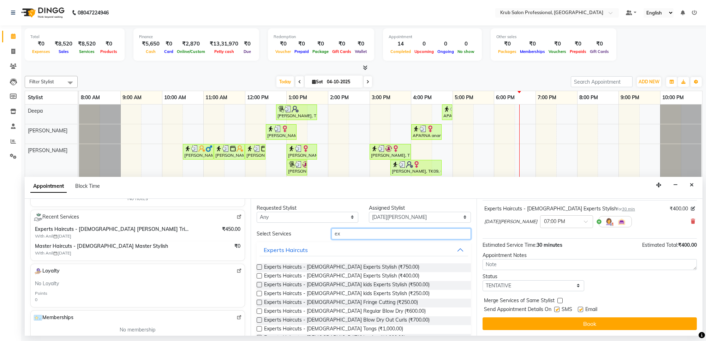
click at [369, 235] on input "ex" at bounding box center [400, 233] width 139 height 11
type input "e"
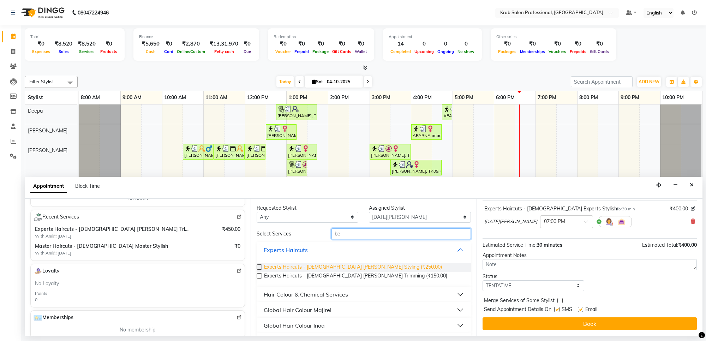
type input "be"
click at [337, 265] on span "Experts Haircuts - [DEMOGRAPHIC_DATA] [PERSON_NAME] Styling (₹250.00)" at bounding box center [353, 267] width 178 height 9
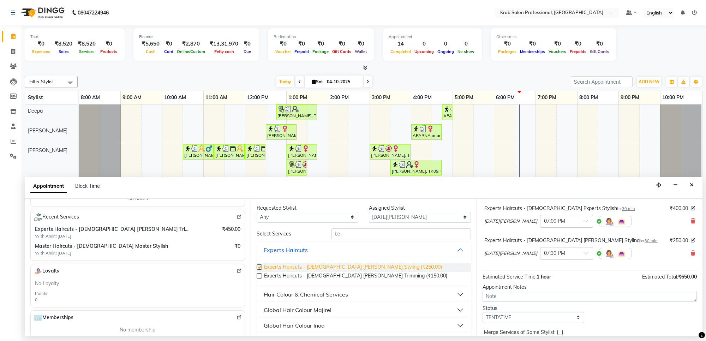
checkbox input "false"
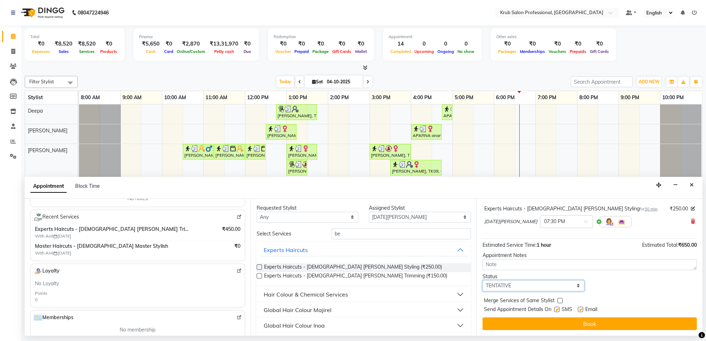
click at [518, 285] on select "Select TENTATIVE CONFIRM CHECK-IN UPCOMING" at bounding box center [533, 285] width 102 height 11
select select "confirm booking"
click at [482, 280] on select "Select TENTATIVE CONFIRM CHECK-IN UPCOMING" at bounding box center [533, 285] width 102 height 11
click at [581, 308] on label at bounding box center [579, 309] width 5 height 5
click at [581, 308] on input "checkbox" at bounding box center [579, 310] width 5 height 5
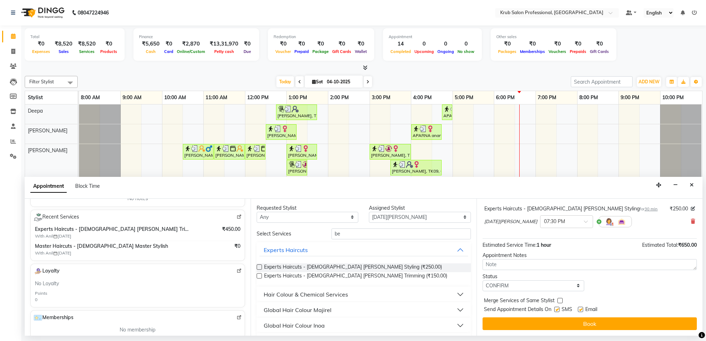
checkbox input "false"
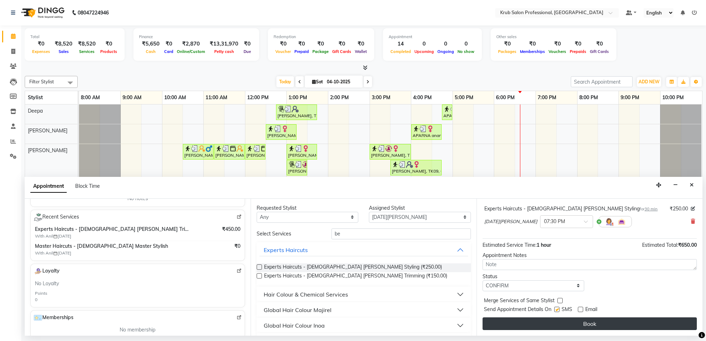
click at [578, 323] on button "Book" at bounding box center [589, 323] width 214 height 13
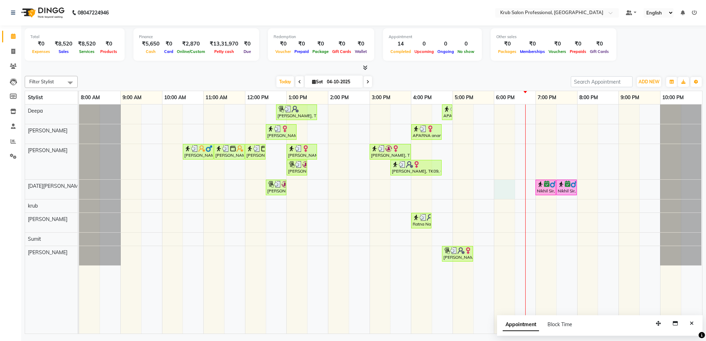
click at [500, 193] on div "[PERSON_NAME], TK05, 12:45 PM-01:45 PM, Manicure & Pedicure - [PERSON_NAME] Ped…" at bounding box center [390, 218] width 623 height 229
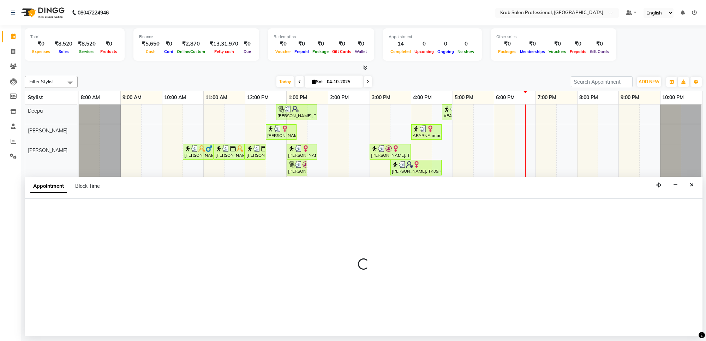
select select "88974"
select select "1080"
select select "tentative"
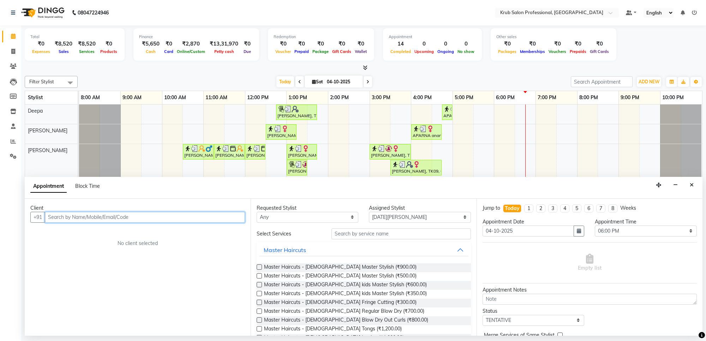
click at [115, 216] on input "text" at bounding box center [145, 217] width 200 height 11
type input "9867056276"
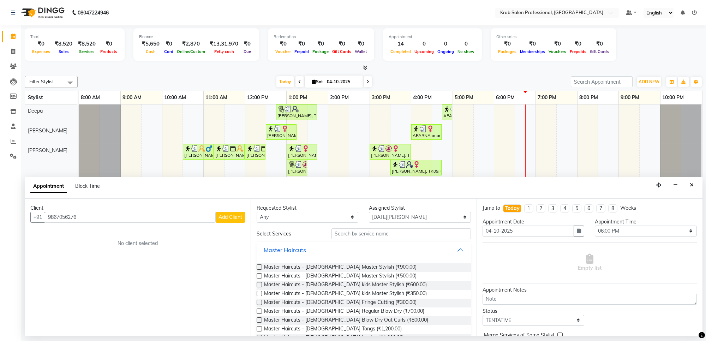
click at [229, 214] on span "Add Client" at bounding box center [230, 217] width 24 height 6
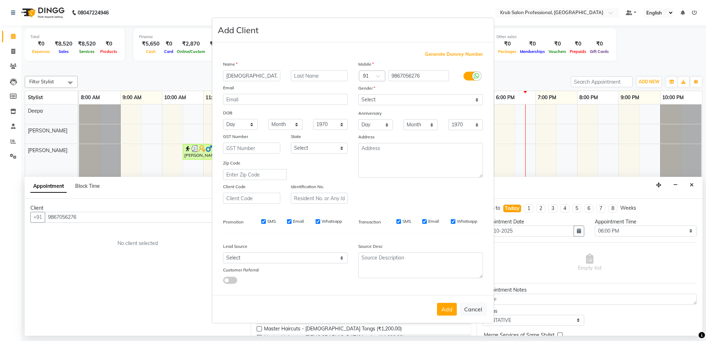
type input "[DEMOGRAPHIC_DATA]"
click at [305, 76] on input "text" at bounding box center [319, 75] width 57 height 11
type input "Sir"
click at [399, 98] on select "Select [DEMOGRAPHIC_DATA] [DEMOGRAPHIC_DATA] Other Prefer Not To Say" at bounding box center [420, 99] width 125 height 11
select select "[DEMOGRAPHIC_DATA]"
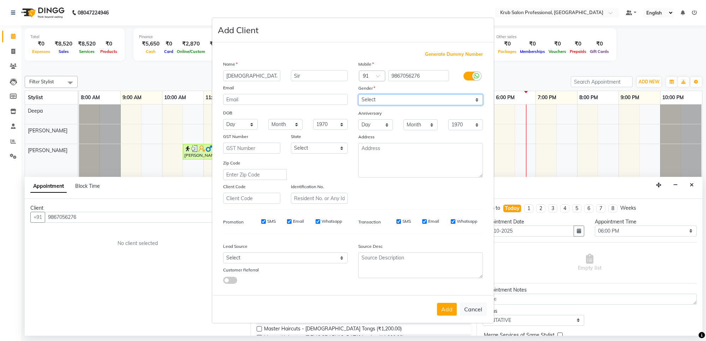
click at [358, 95] on select "Select [DEMOGRAPHIC_DATA] [DEMOGRAPHIC_DATA] Other Prefer Not To Say" at bounding box center [420, 99] width 125 height 11
click at [444, 308] on button "Add" at bounding box center [447, 309] width 20 height 13
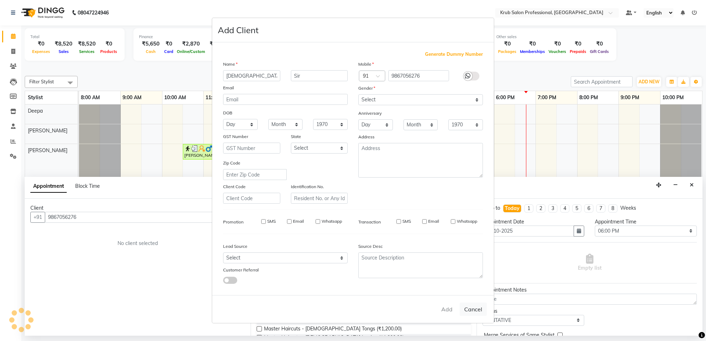
select select
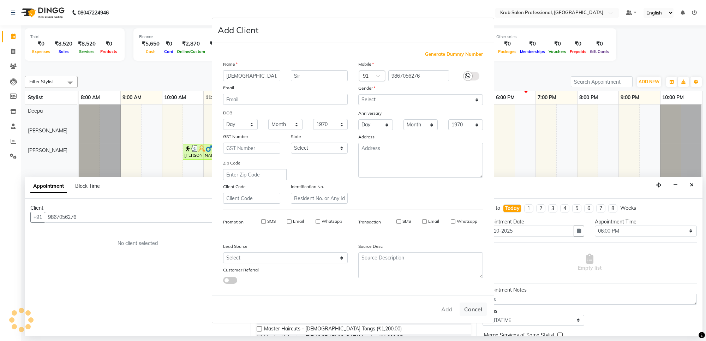
select select
checkbox input "false"
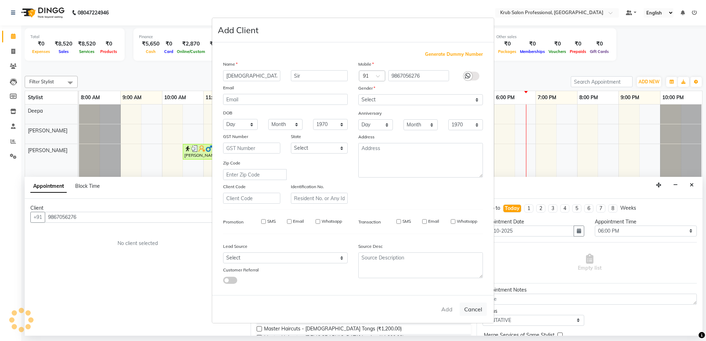
checkbox input "false"
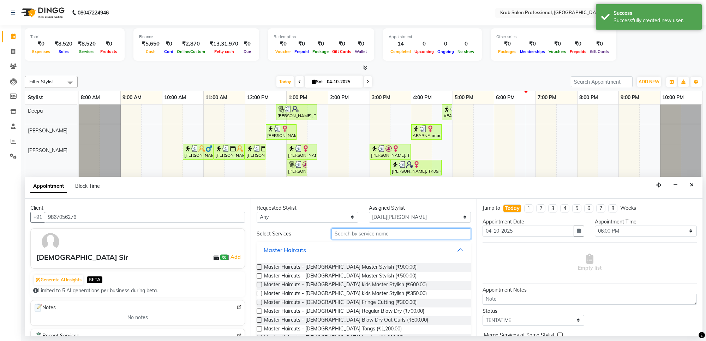
click at [347, 233] on input "text" at bounding box center [400, 233] width 139 height 11
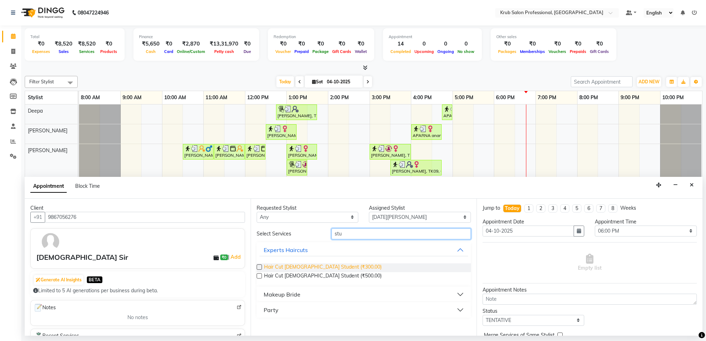
type input "stu"
click at [329, 263] on span "Hair Cut [DEMOGRAPHIC_DATA] Student (₹300.00)" at bounding box center [322, 267] width 117 height 9
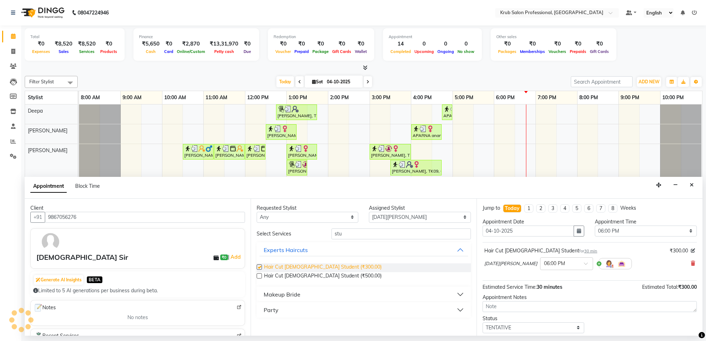
checkbox input "false"
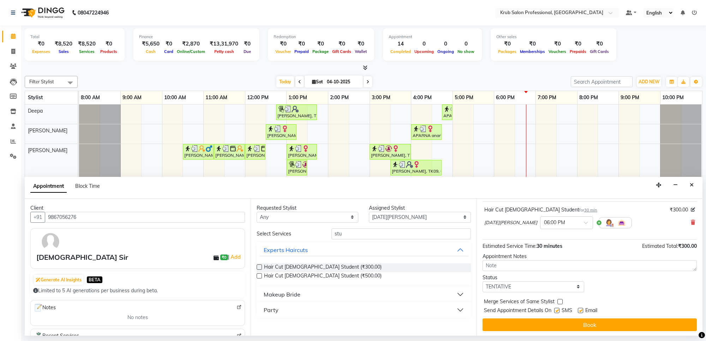
scroll to position [42, 0]
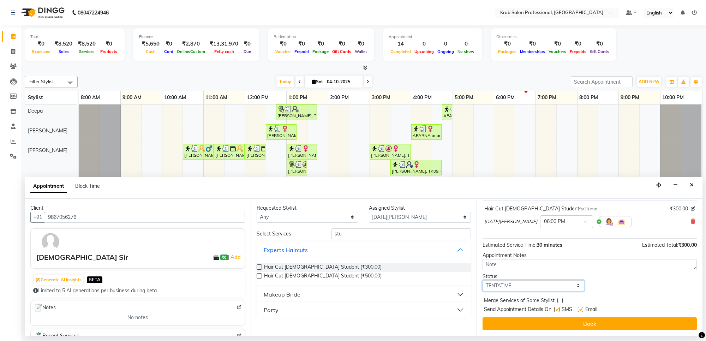
click at [517, 286] on select "Select TENTATIVE CONFIRM CHECK-IN UPCOMING" at bounding box center [533, 285] width 102 height 11
select select "confirm booking"
click at [482, 280] on select "Select TENTATIVE CONFIRM CHECK-IN UPCOMING" at bounding box center [533, 285] width 102 height 11
click at [582, 311] on label at bounding box center [579, 309] width 5 height 5
click at [582, 311] on input "checkbox" at bounding box center [579, 310] width 5 height 5
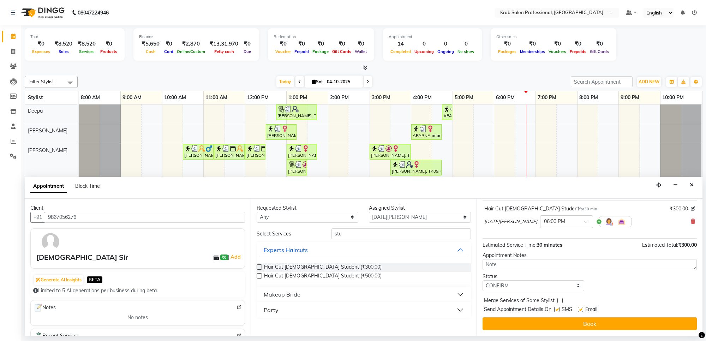
checkbox input "false"
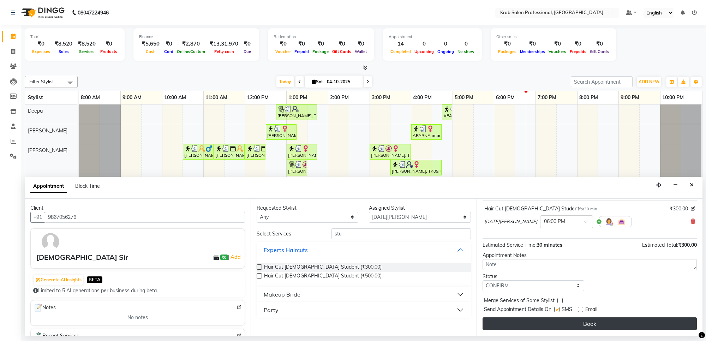
click at [579, 322] on button "Book" at bounding box center [589, 323] width 214 height 13
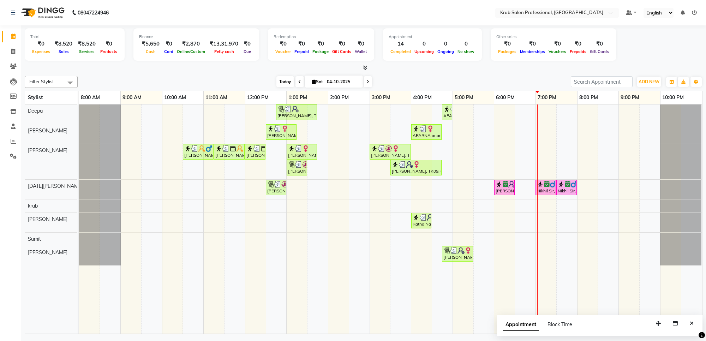
click at [288, 82] on span "Today" at bounding box center [285, 81] width 18 height 11
click at [282, 83] on span "Today" at bounding box center [285, 81] width 18 height 11
click at [690, 325] on icon "Close" at bounding box center [691, 323] width 4 height 5
drag, startPoint x: 283, startPoint y: 80, endPoint x: 312, endPoint y: 79, distance: 28.9
click at [283, 80] on span "Today" at bounding box center [285, 81] width 18 height 11
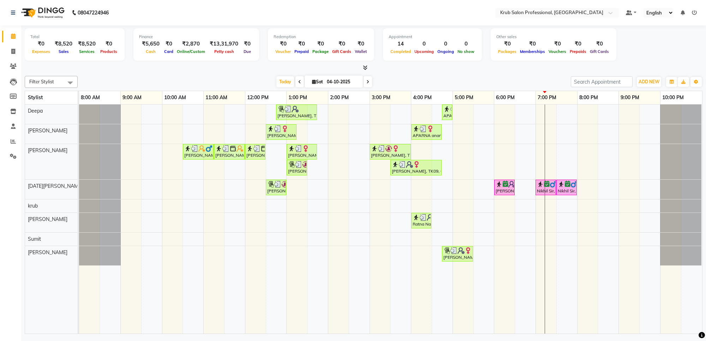
click at [363, 82] on span at bounding box center [367, 81] width 8 height 11
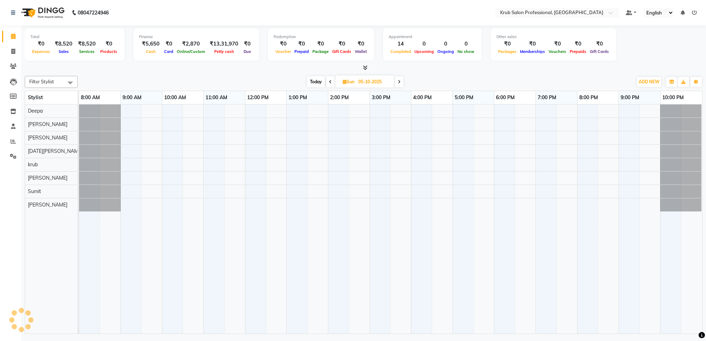
click at [311, 80] on span "Today" at bounding box center [316, 81] width 18 height 11
type input "04-10-2025"
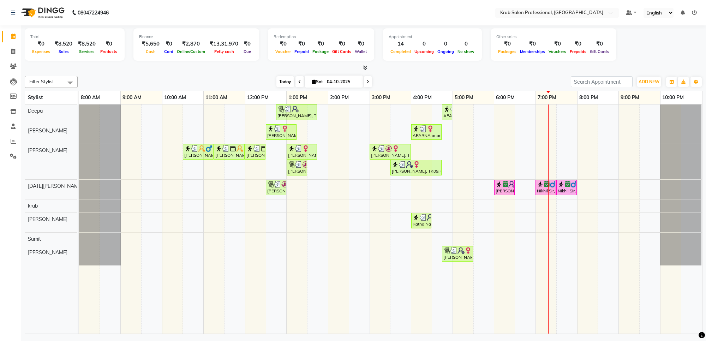
click at [283, 82] on span "Today" at bounding box center [285, 81] width 18 height 11
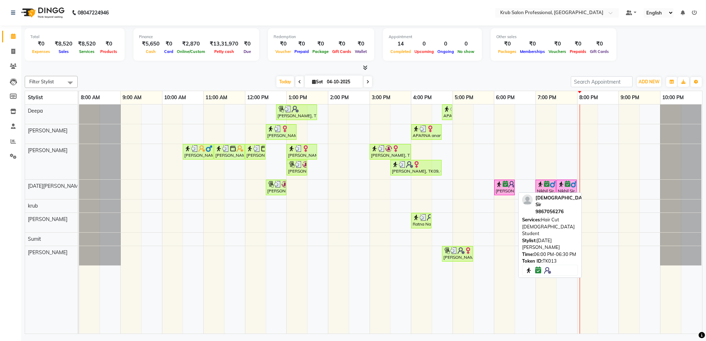
click at [503, 184] on icon at bounding box center [505, 184] width 6 height 0
select select "6"
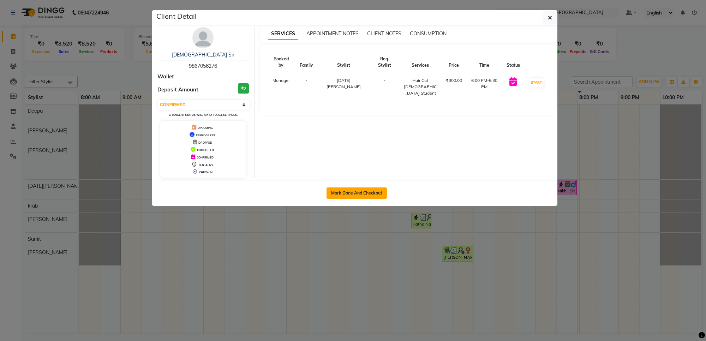
click at [365, 196] on button "Mark Done And Checkout" at bounding box center [356, 192] width 60 height 11
select select "service"
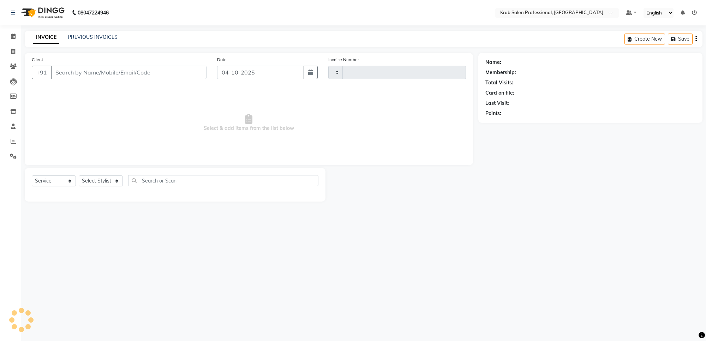
type input "1452"
select select "7490"
type input "9867056276"
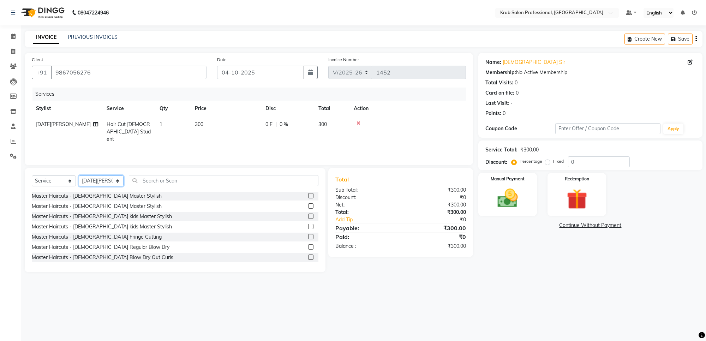
click at [115, 182] on select "Select Stylist Deepa [DATE][PERSON_NAME] krub Manager Owner [PERSON_NAME] [PERS…" at bounding box center [101, 180] width 45 height 11
select select "68475"
click at [79, 175] on select "Select Stylist Deepa [DATE][PERSON_NAME] krub Manager Owner [PERSON_NAME] [PERS…" at bounding box center [101, 180] width 45 height 11
click at [151, 180] on input "text" at bounding box center [223, 180] width 189 height 11
click at [144, 179] on input "text" at bounding box center [223, 180] width 189 height 11
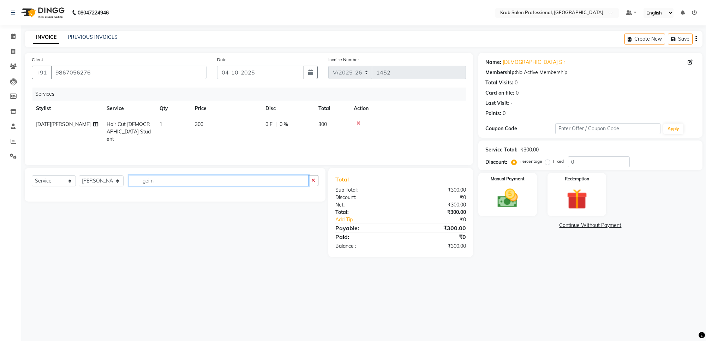
click at [164, 180] on input "gei n" at bounding box center [218, 180] width 179 height 11
type input "g"
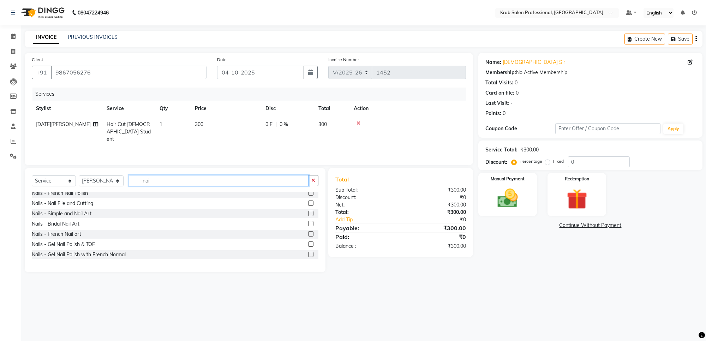
scroll to position [44, 0]
type input "nai"
click at [84, 244] on div "Nails - Gel Nail Polish Removal" at bounding box center [66, 243] width 69 height 7
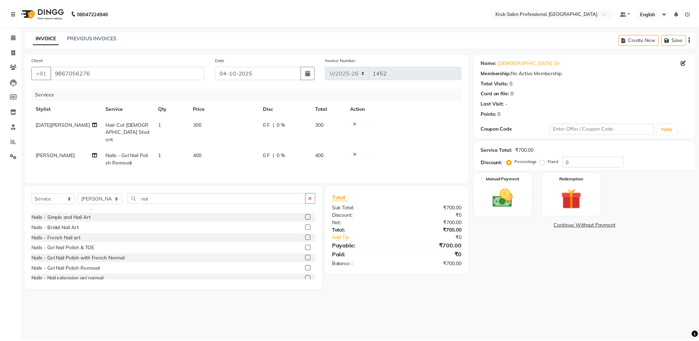
scroll to position [48, 0]
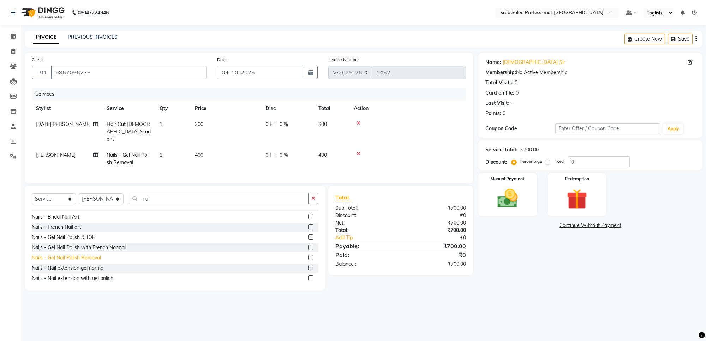
click at [61, 257] on div "Nails - Gel Nail Polish Removal" at bounding box center [66, 257] width 69 height 7
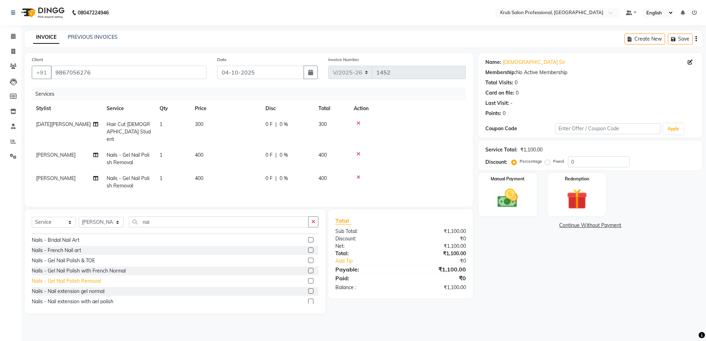
click at [81, 279] on div "Nails - Gel Nail Polish Removal" at bounding box center [66, 280] width 69 height 7
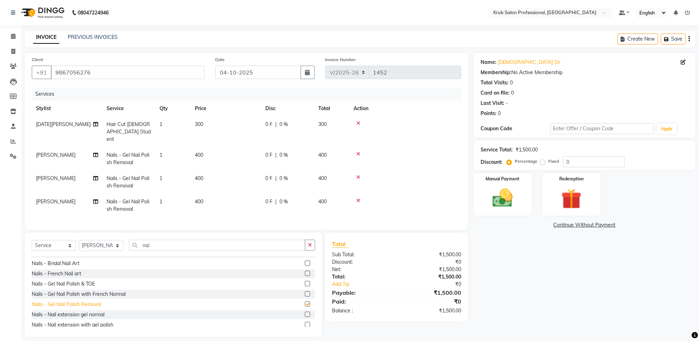
checkbox input "false"
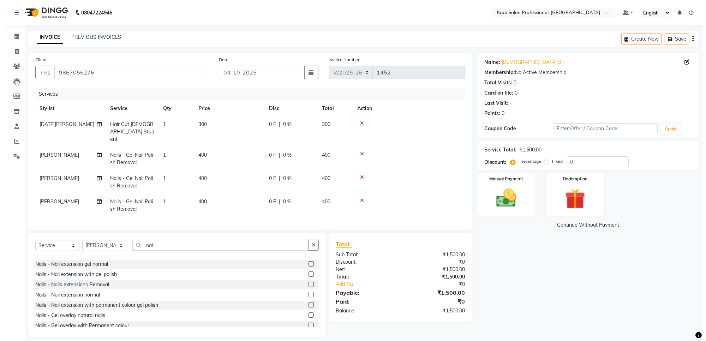
scroll to position [100, 0]
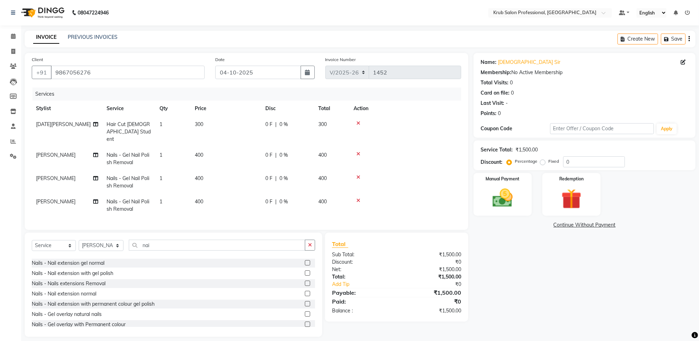
click at [357, 198] on icon at bounding box center [358, 200] width 4 height 5
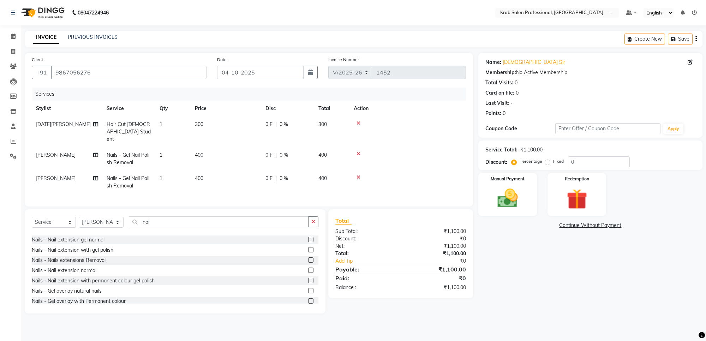
click at [358, 175] on icon at bounding box center [358, 177] width 4 height 5
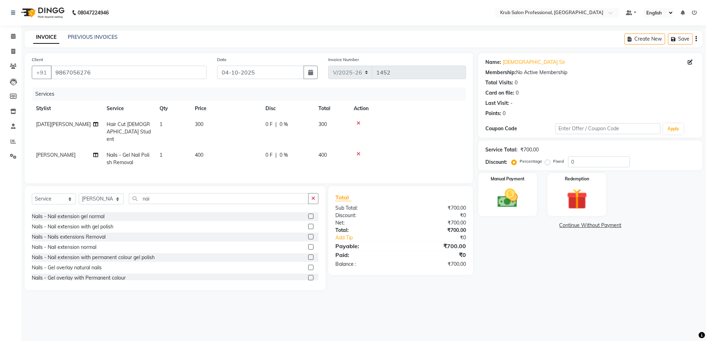
click at [216, 150] on td "400" at bounding box center [225, 158] width 71 height 23
select select "68475"
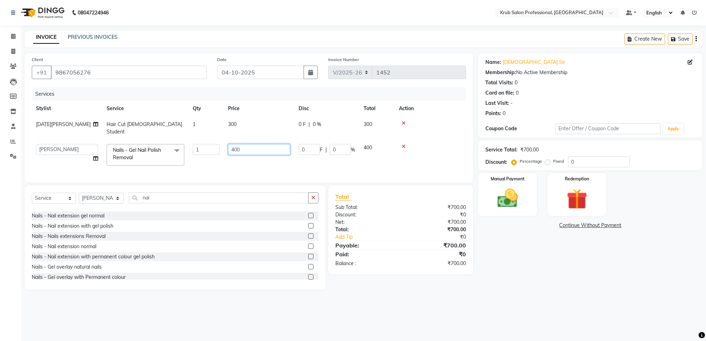
click at [253, 144] on input "400" at bounding box center [259, 149] width 62 height 11
type input "4"
type input "200"
click at [453, 284] on div "Total Sub Total: ₹700.00 Discount: ₹0 Net: ₹700.00 Total: ₹700.00 Add Tip ₹0 Pa…" at bounding box center [401, 237] width 153 height 104
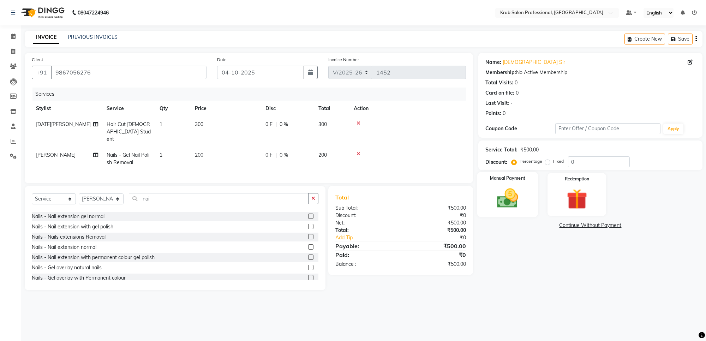
click at [510, 184] on div "Manual Payment" at bounding box center [507, 194] width 61 height 45
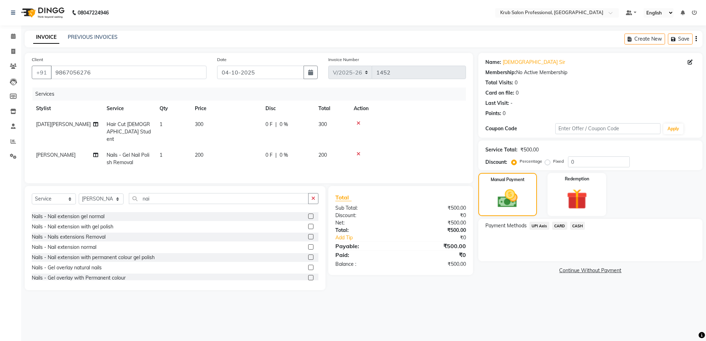
click at [579, 224] on span "CASH" at bounding box center [577, 226] width 15 height 8
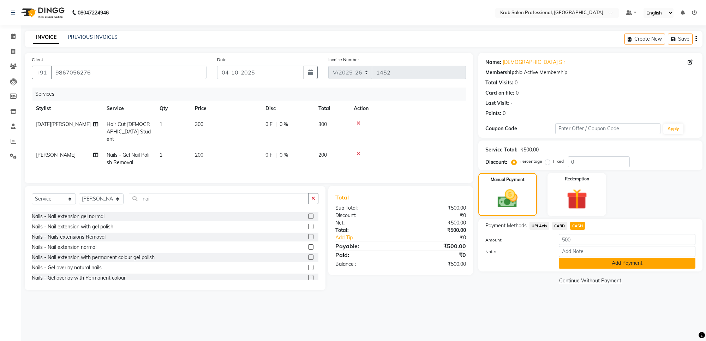
click at [600, 265] on button "Add Payment" at bounding box center [626, 263] width 137 height 11
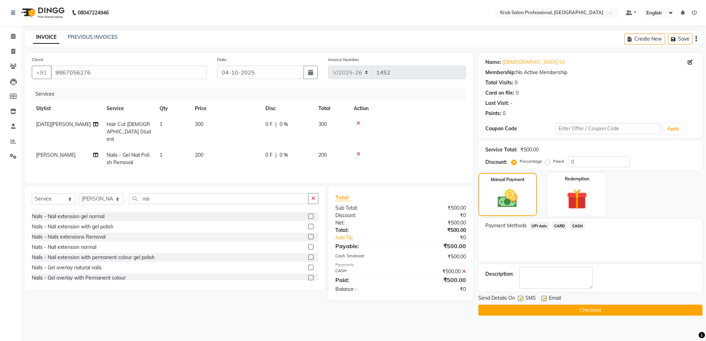
click at [548, 304] on div "Send Details On SMS Email Checkout" at bounding box center [590, 304] width 224 height 21
click at [562, 309] on button "Checkout" at bounding box center [590, 309] width 224 height 11
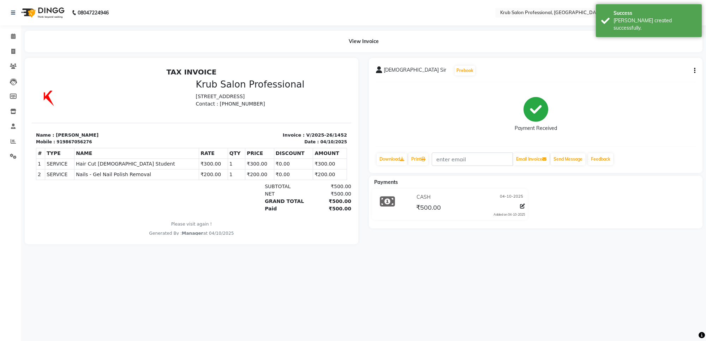
select select "service"
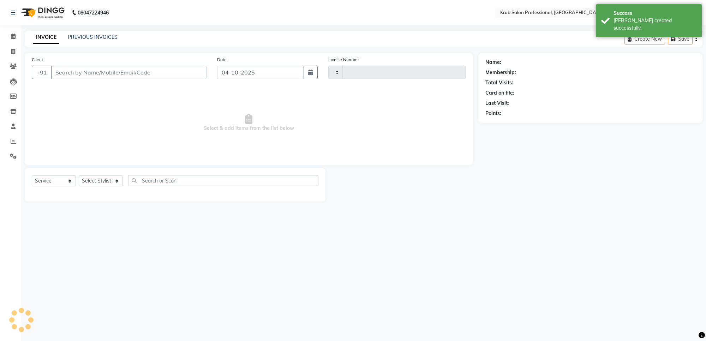
type input "1453"
select select "7490"
type input "9867056276"
select select "68475"
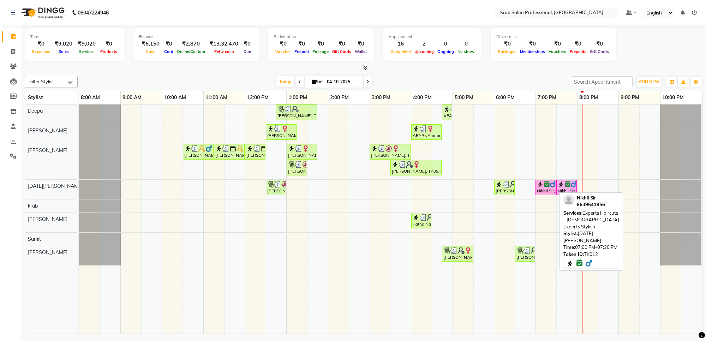
click at [546, 188] on div "Nikhil Sir, TK12, 07:00 PM-07:30 PM, Experts Haircuts - [DEMOGRAPHIC_DATA] Expe…" at bounding box center [545, 187] width 19 height 13
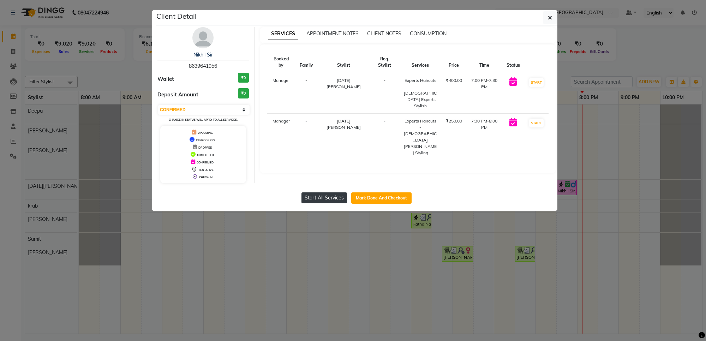
click at [320, 197] on button "Start All Services" at bounding box center [324, 197] width 46 height 11
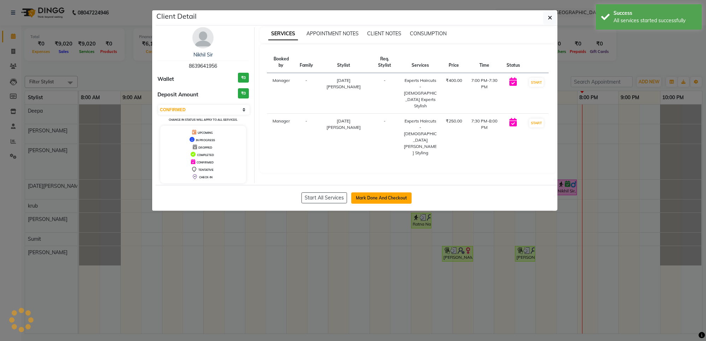
select select "1"
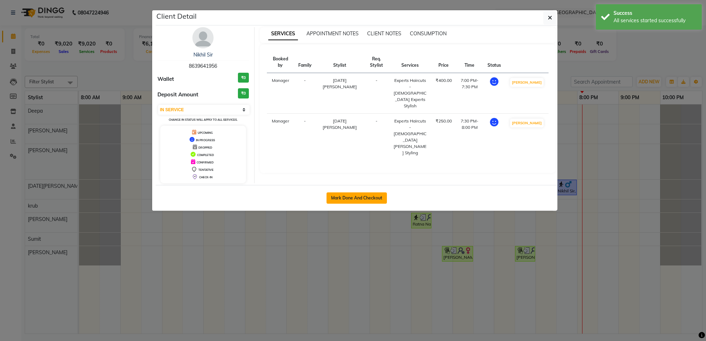
click at [346, 201] on button "Mark Done And Checkout" at bounding box center [356, 197] width 60 height 11
select select "service"
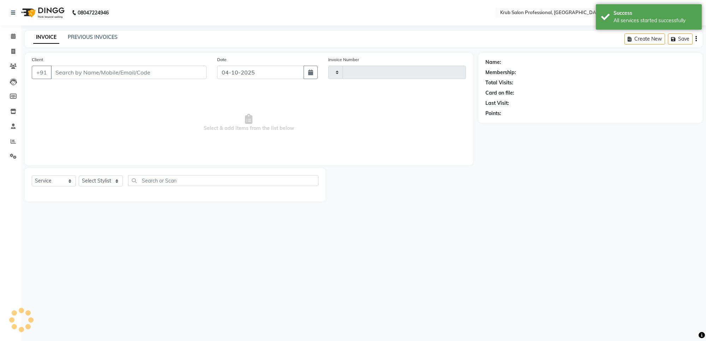
type input "1453"
select select "7490"
type input "8639641956"
select select "88974"
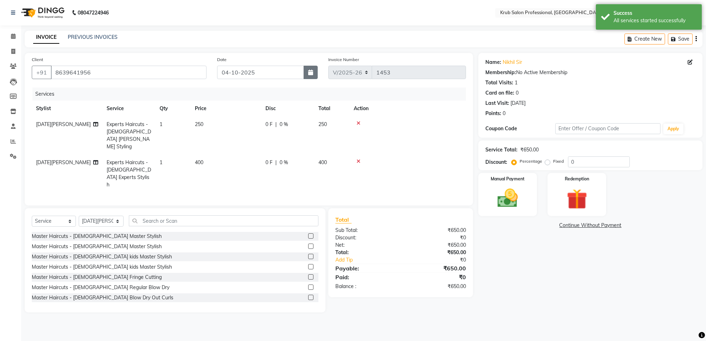
click at [312, 73] on icon "button" at bounding box center [310, 72] width 5 height 6
select select "10"
select select "2025"
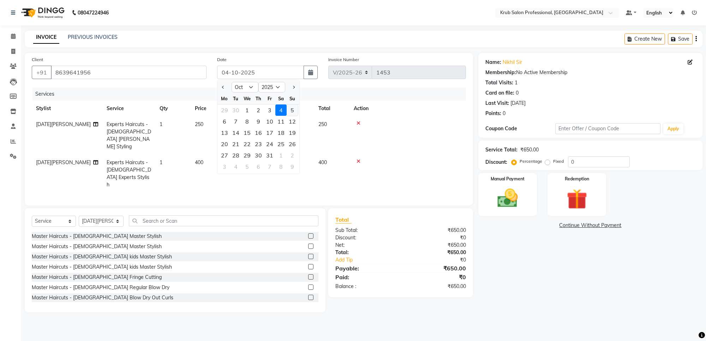
click at [293, 109] on div "5" at bounding box center [291, 109] width 11 height 11
type input "05-10-2025"
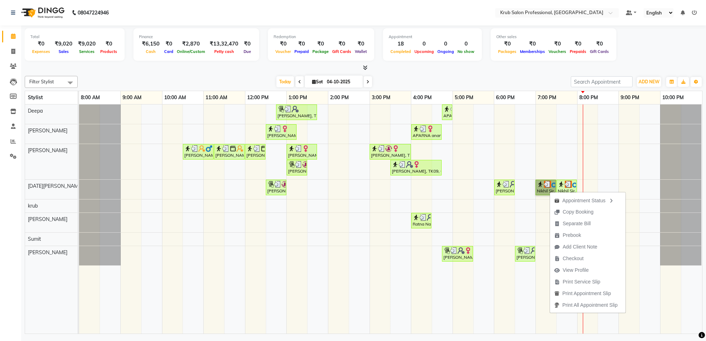
click at [549, 186] on link "Nikhil Sir, TK12, 07:00 PM-07:30 PM, Experts Haircuts - [DEMOGRAPHIC_DATA] Expe…" at bounding box center [545, 188] width 20 height 16
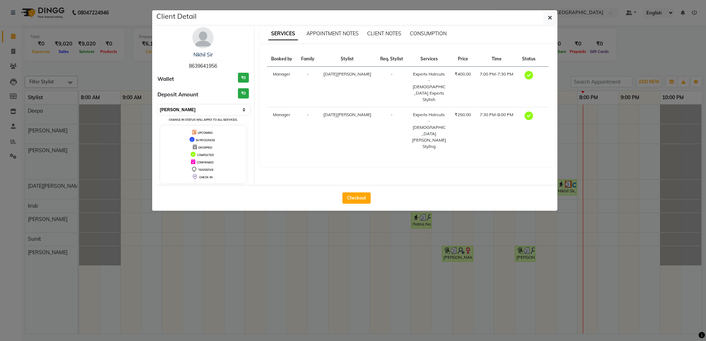
click at [241, 109] on select "Select MARK DONE UPCOMING" at bounding box center [203, 110] width 91 height 10
select select "5"
click at [158, 105] on select "Select MARK DONE UPCOMING" at bounding box center [203, 110] width 91 height 10
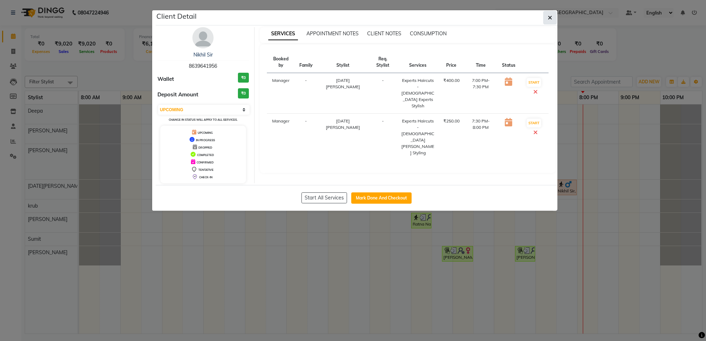
click at [548, 16] on icon "button" at bounding box center [550, 18] width 4 height 6
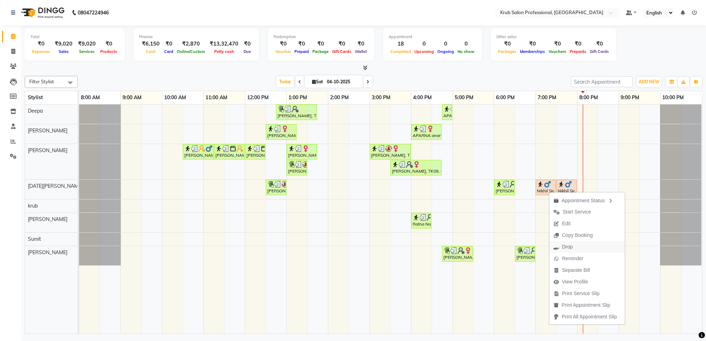
click at [571, 247] on span "Drop" at bounding box center [567, 246] width 11 height 7
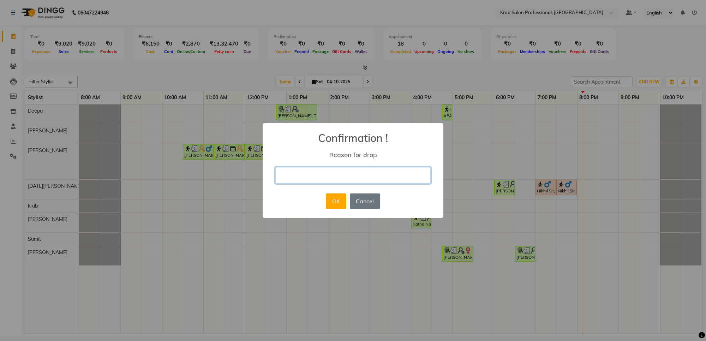
click at [299, 173] on input "text" at bounding box center [352, 175] width 155 height 17
type input "cancel"
click at [332, 202] on button "OK" at bounding box center [336, 201] width 20 height 16
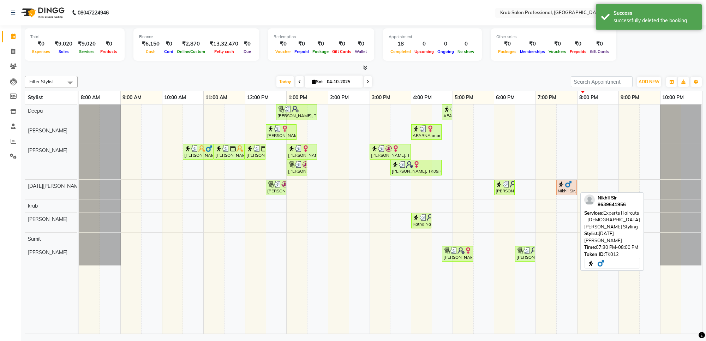
click at [573, 189] on div "Nikhil Sir, TK12, 07:30 PM-08:00 PM, Experts Haircuts - [DEMOGRAPHIC_DATA] [PER…" at bounding box center [566, 187] width 19 height 13
select select "5"
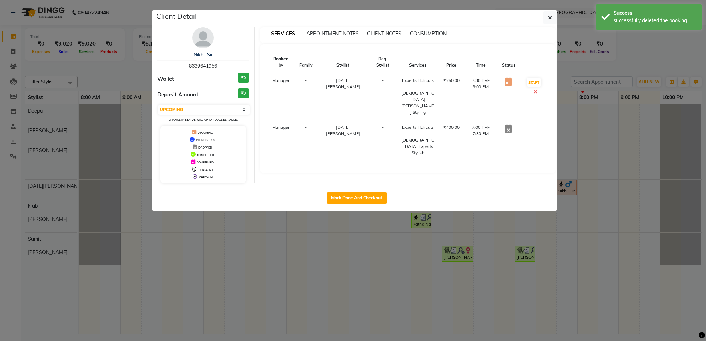
drag, startPoint x: 550, startPoint y: 19, endPoint x: 550, endPoint y: 28, distance: 8.8
click at [550, 19] on icon "button" at bounding box center [550, 18] width 4 height 6
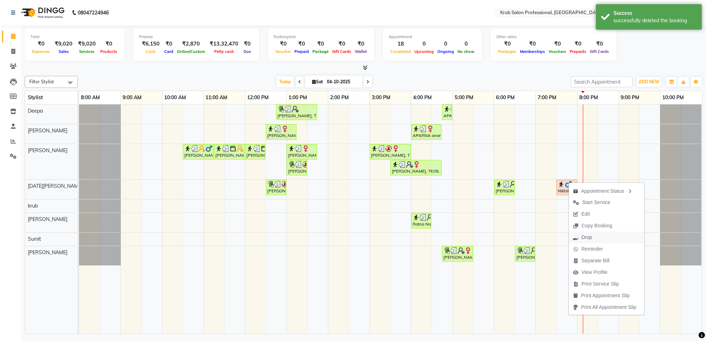
click at [581, 235] on span "Drop" at bounding box center [586, 237] width 11 height 7
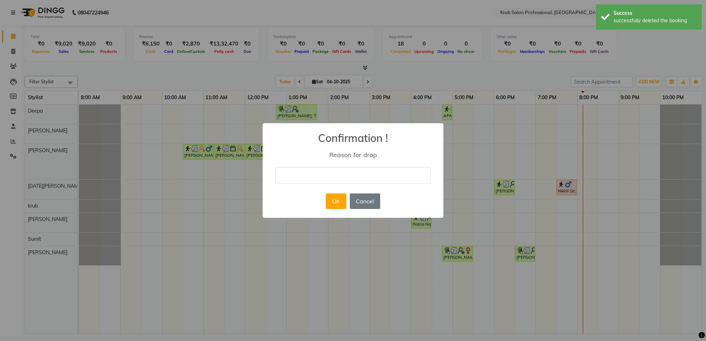
click at [318, 163] on div "× Confirmation ! Reason for drop OK No Cancel" at bounding box center [352, 170] width 181 height 95
click at [283, 173] on input "text" at bounding box center [352, 175] width 155 height 17
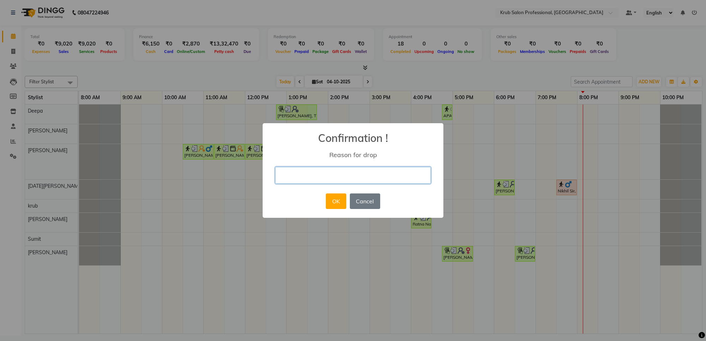
type input "cancel"
click at [337, 198] on button "OK" at bounding box center [336, 201] width 20 height 16
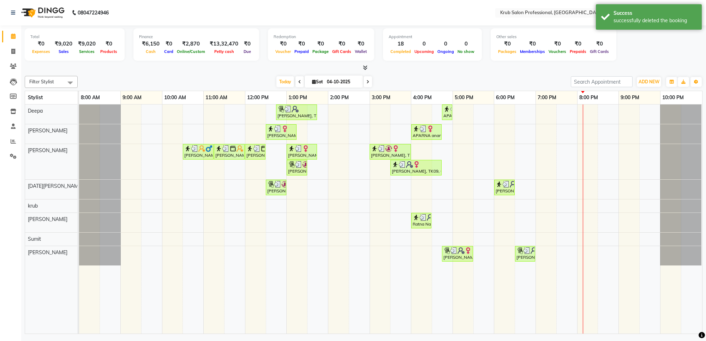
click at [337, 82] on input "04-10-2025" at bounding box center [342, 82] width 35 height 11
select select "10"
select select "2025"
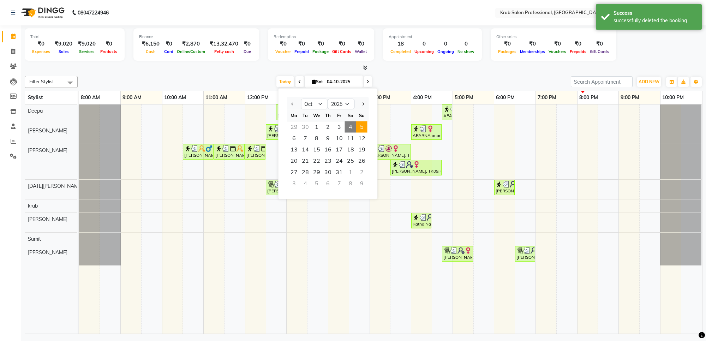
click at [363, 124] on span "5" at bounding box center [361, 126] width 11 height 11
type input "05-10-2025"
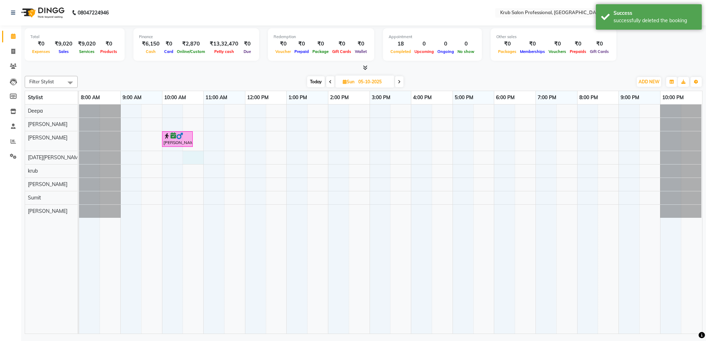
click at [195, 157] on div "[PERSON_NAME], 10:00 AM-10:45 AM, Master Haircuts - [DEMOGRAPHIC_DATA] Master S…" at bounding box center [390, 218] width 623 height 229
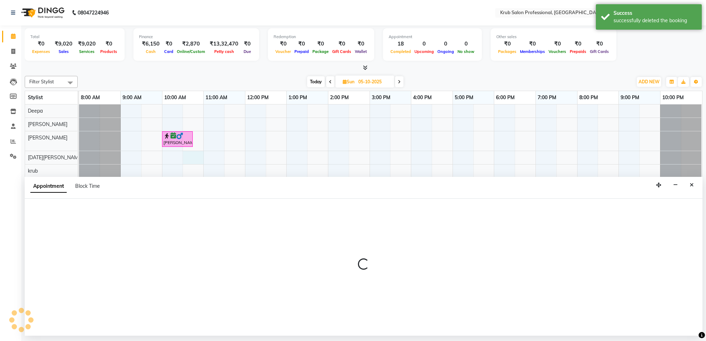
select select "88974"
select select "630"
select select "tentative"
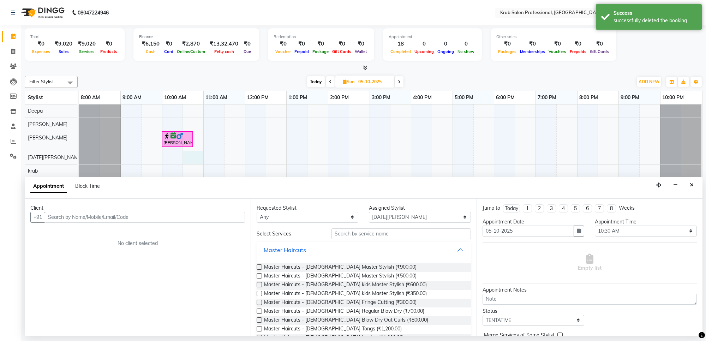
click at [59, 217] on input "text" at bounding box center [145, 217] width 200 height 11
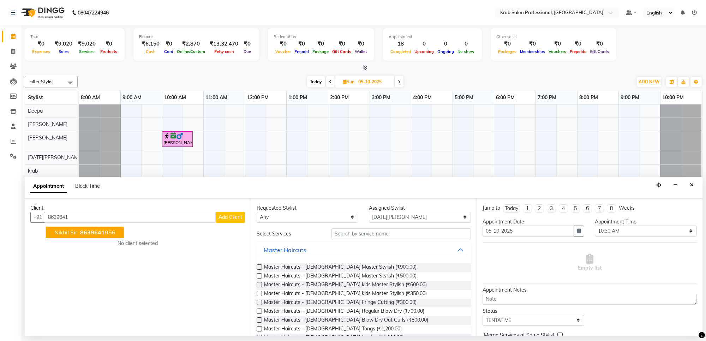
click at [85, 232] on span "8639641" at bounding box center [92, 232] width 25 height 7
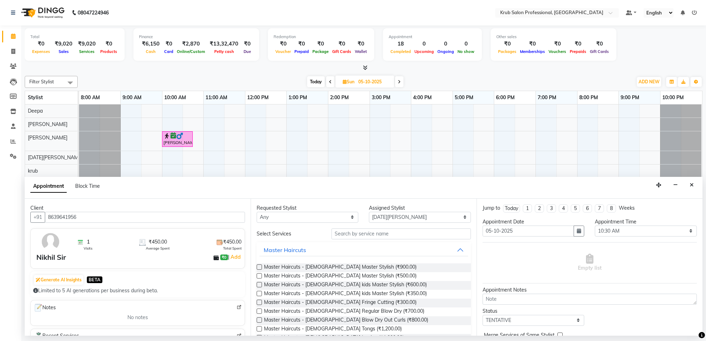
type input "8639641956"
click at [362, 234] on input "text" at bounding box center [400, 233] width 139 height 11
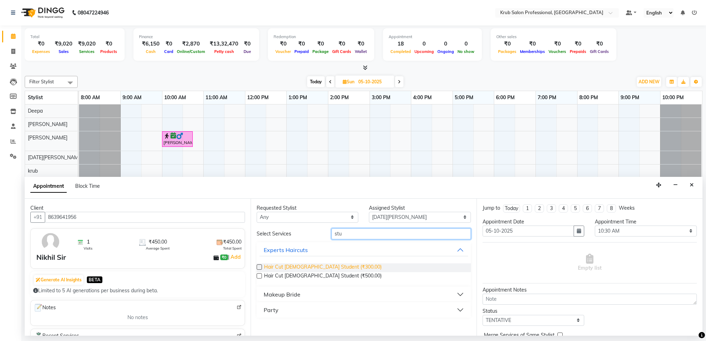
type input "stu"
click at [327, 265] on span "Hair Cut [DEMOGRAPHIC_DATA] Student (₹300.00)" at bounding box center [322, 267] width 117 height 9
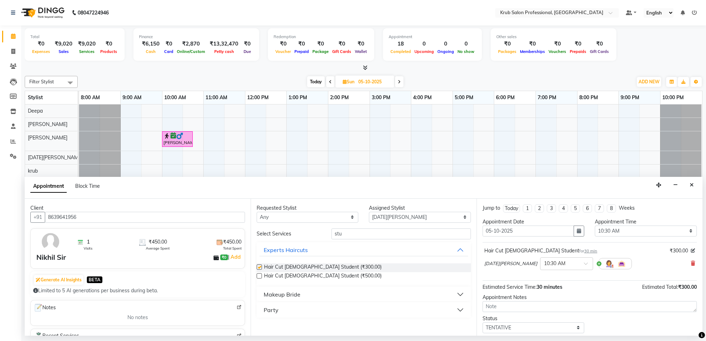
checkbox input "false"
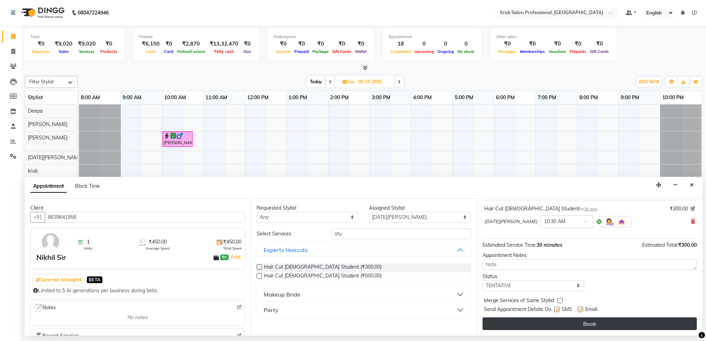
click at [601, 320] on button "Book" at bounding box center [589, 323] width 214 height 13
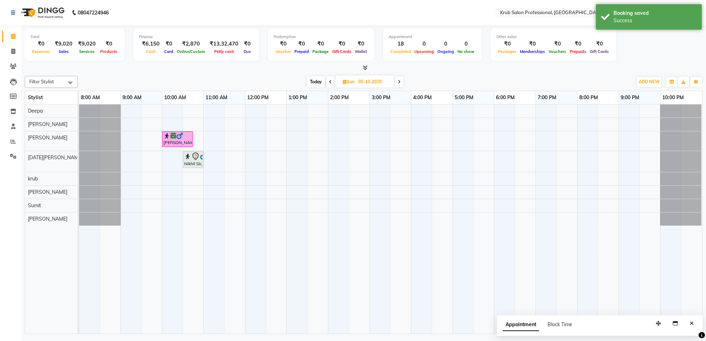
click at [360, 81] on input "05-10-2025" at bounding box center [373, 82] width 35 height 11
select select "10"
select select "2025"
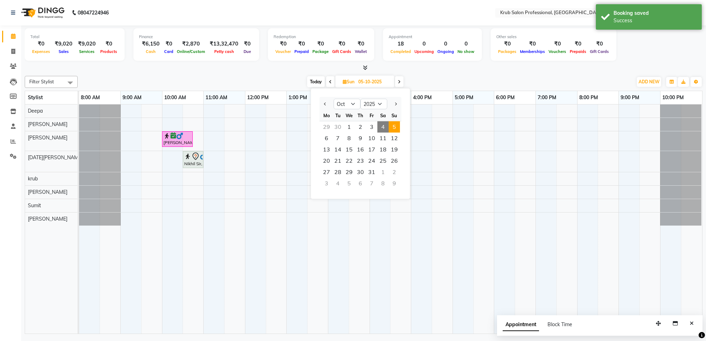
click at [382, 128] on span "4" at bounding box center [382, 126] width 11 height 11
type input "04-10-2025"
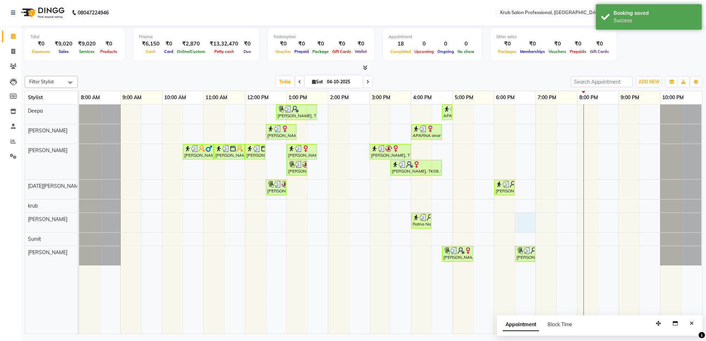
click at [530, 217] on div "[PERSON_NAME], TK05, 12:45 PM-01:45 PM, Manicure & Pedicure - [PERSON_NAME] Ped…" at bounding box center [390, 218] width 623 height 229
select select "91921"
select select "1110"
select select "tentative"
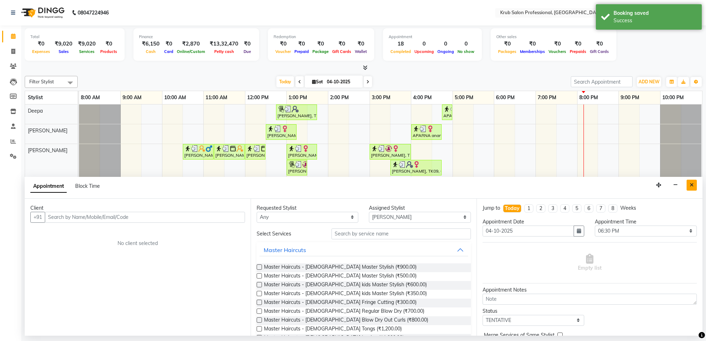
click at [692, 186] on icon "Close" at bounding box center [691, 184] width 4 height 5
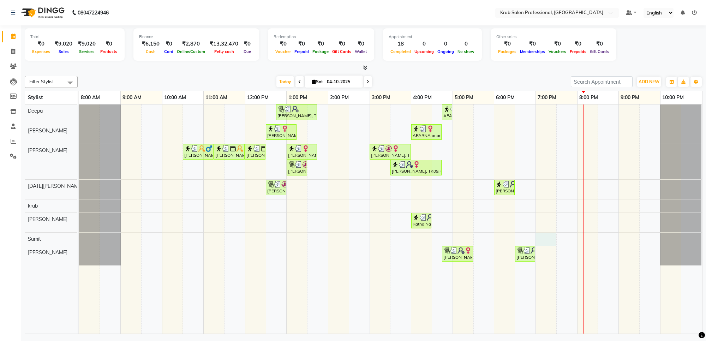
click at [536, 237] on div "[PERSON_NAME], TK05, 12:45 PM-01:45 PM, Manicure & Pedicure - [PERSON_NAME] Ped…" at bounding box center [390, 218] width 623 height 229
select select "92158"
select select "1140"
select select "tentative"
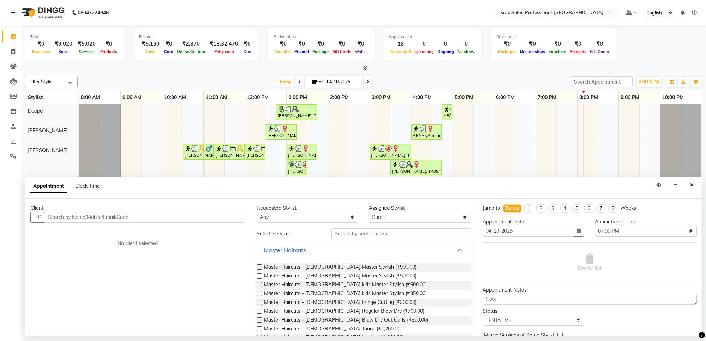
click at [59, 221] on input "text" at bounding box center [145, 217] width 200 height 11
click at [65, 217] on input "text" at bounding box center [145, 217] width 200 height 11
type input "9100385566"
click at [235, 216] on span "Add Client" at bounding box center [230, 217] width 24 height 6
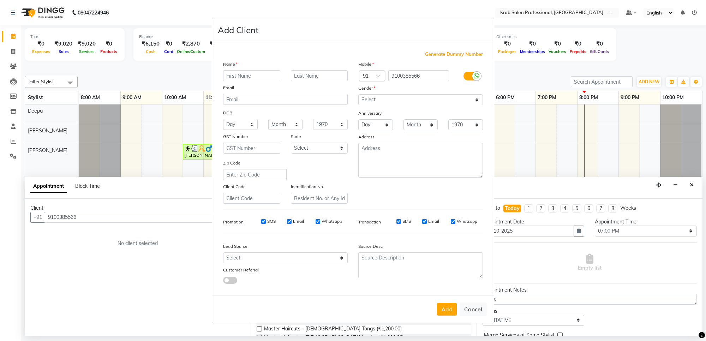
click at [247, 77] on input "text" at bounding box center [251, 75] width 57 height 11
type input "Lakshmi"
click at [306, 74] on input "text" at bounding box center [319, 75] width 57 height 11
type input "Pechetti"
click at [381, 96] on select "Select [DEMOGRAPHIC_DATA] [DEMOGRAPHIC_DATA] Other Prefer Not To Say" at bounding box center [420, 99] width 125 height 11
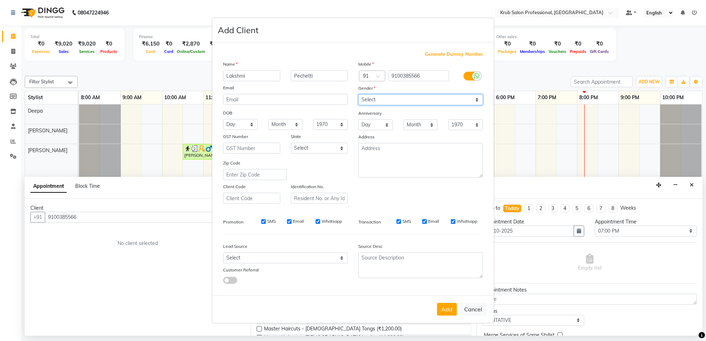
select select "[DEMOGRAPHIC_DATA]"
click at [358, 95] on select "Select [DEMOGRAPHIC_DATA] [DEMOGRAPHIC_DATA] Other Prefer Not To Say" at bounding box center [420, 99] width 125 height 11
click at [448, 311] on button "Add" at bounding box center [447, 309] width 20 height 13
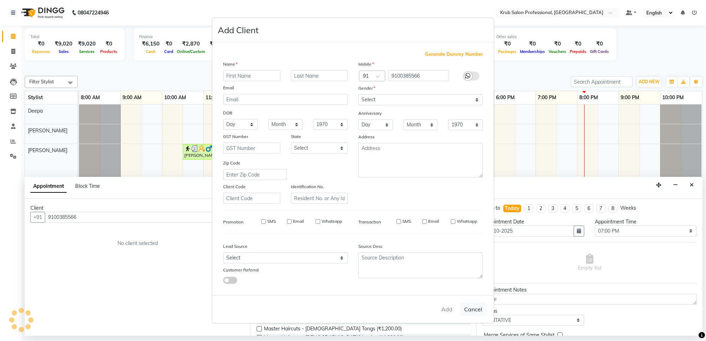
select select
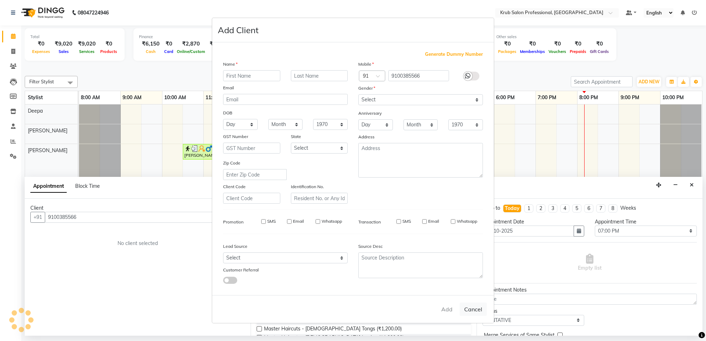
select select
checkbox input "false"
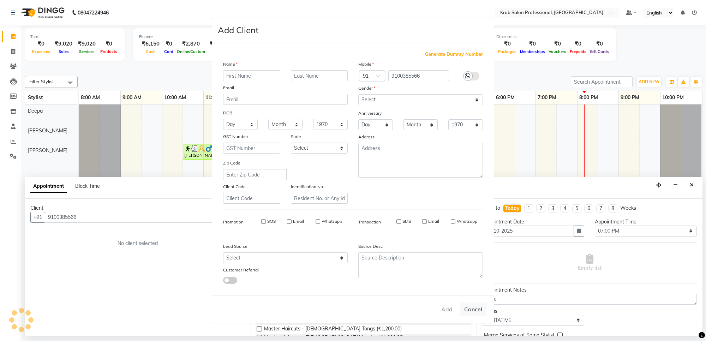
checkbox input "false"
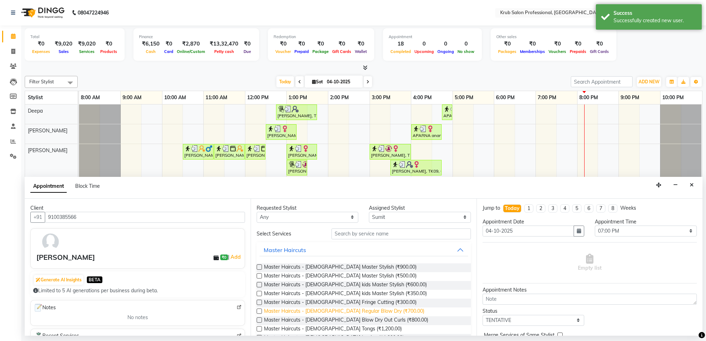
click at [368, 309] on span "Master Haircuts - [DEMOGRAPHIC_DATA] Regular Blow Dry (₹700.00)" at bounding box center [344, 311] width 160 height 9
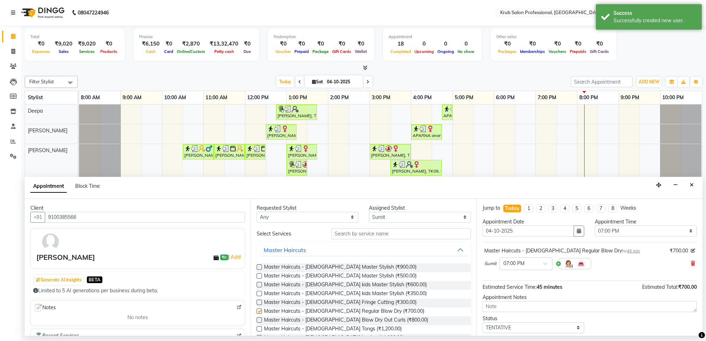
checkbox input "false"
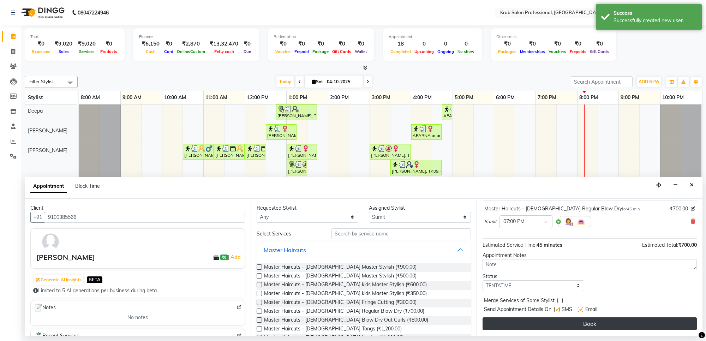
click at [593, 321] on button "Book" at bounding box center [589, 323] width 214 height 13
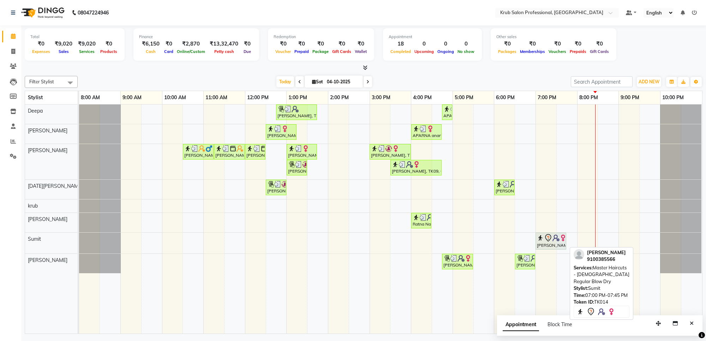
click at [554, 244] on div "[PERSON_NAME], TK14, 07:00 PM-07:45 PM, Master Haircuts - [DEMOGRAPHIC_DATA] Re…" at bounding box center [550, 241] width 29 height 15
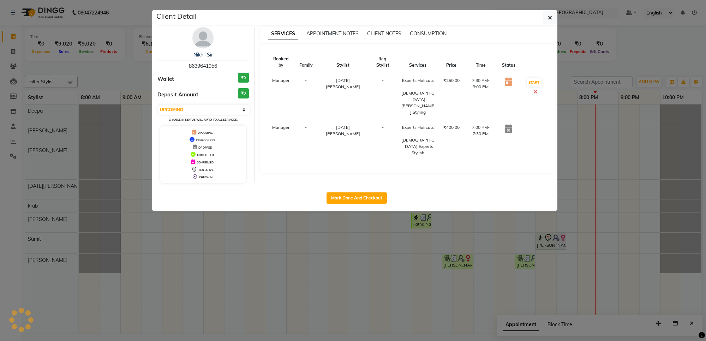
select select "7"
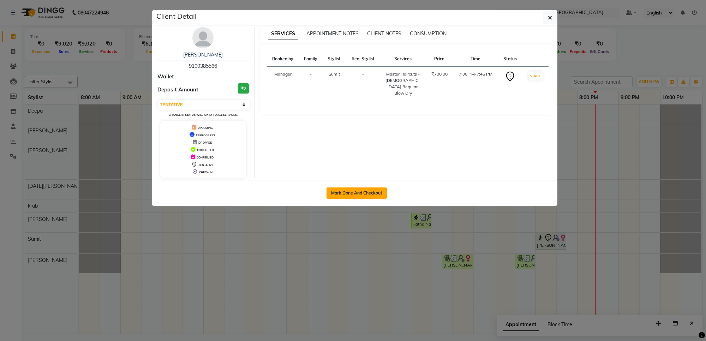
click at [369, 196] on button "Mark Done And Checkout" at bounding box center [356, 192] width 60 height 11
select select "7490"
select select "service"
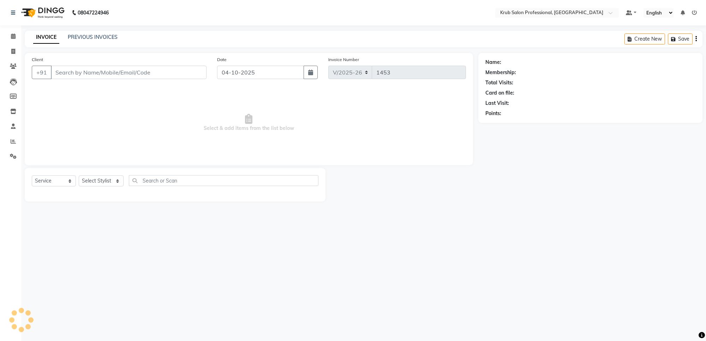
type input "9100385566"
select select "92158"
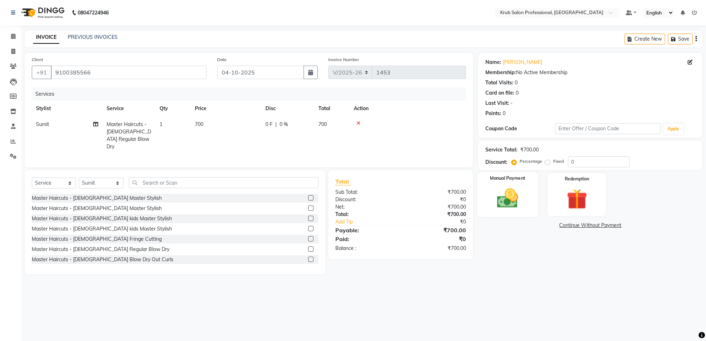
click at [506, 177] on label "Manual Payment" at bounding box center [507, 178] width 35 height 7
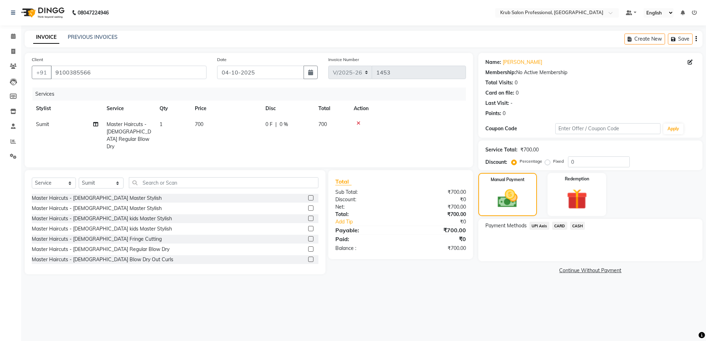
click at [558, 224] on span "CARD" at bounding box center [559, 226] width 15 height 8
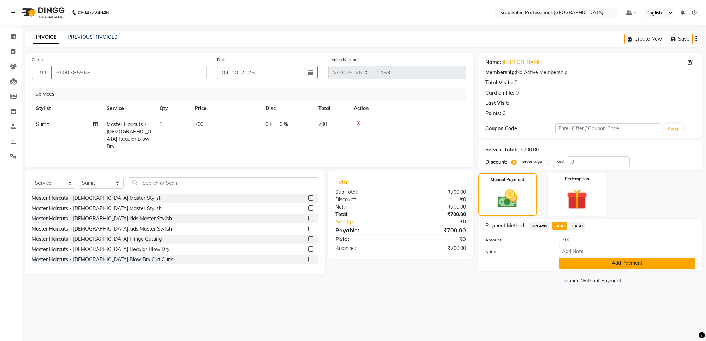
click at [595, 262] on button "Add Payment" at bounding box center [626, 263] width 137 height 11
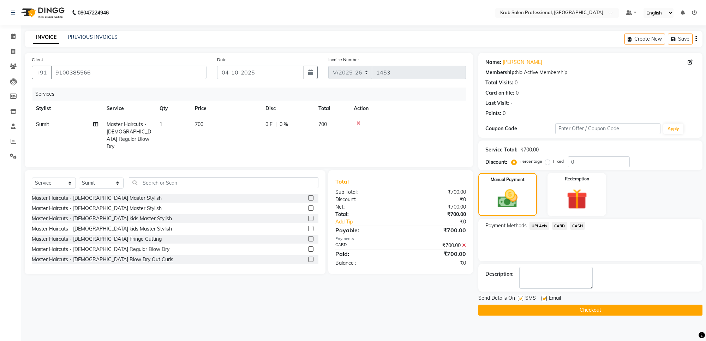
click at [561, 312] on button "Checkout" at bounding box center [590, 309] width 224 height 11
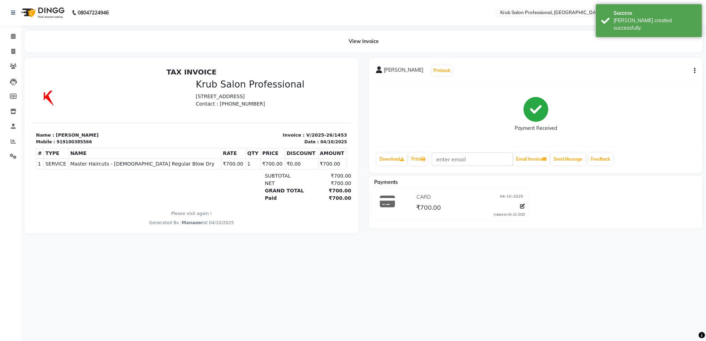
select select "7490"
select select "service"
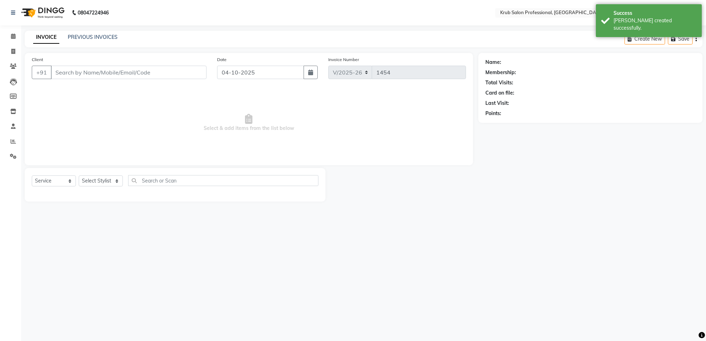
type input "9100385566"
select select "92158"
